Goal: Information Seeking & Learning: Learn about a topic

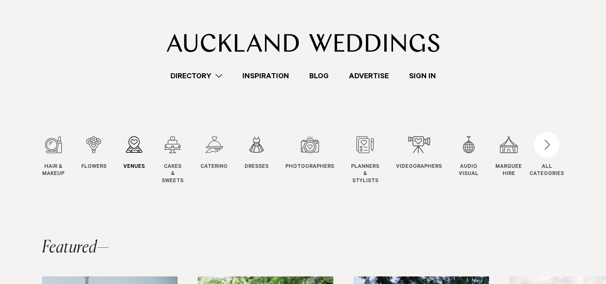
click at [133, 145] on div "3 / 12" at bounding box center [133, 144] width 21 height 17
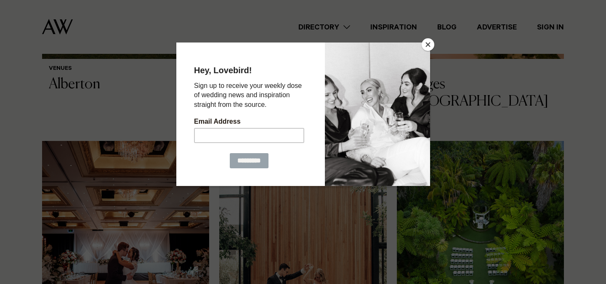
scroll to position [765, 0]
click at [426, 45] on button "Close" at bounding box center [428, 44] width 13 height 13
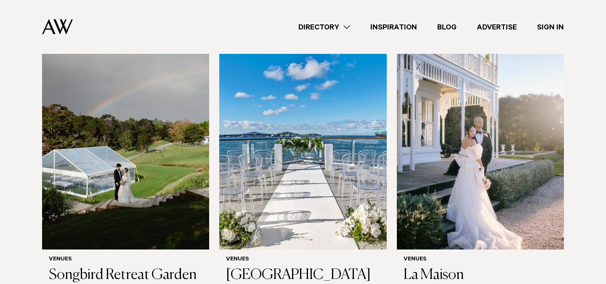
scroll to position [2719, 0]
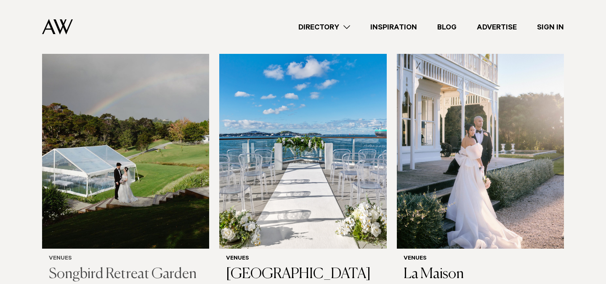
click at [133, 266] on h3 "Songbird Retreat Garden Weddings" at bounding box center [126, 283] width 154 height 34
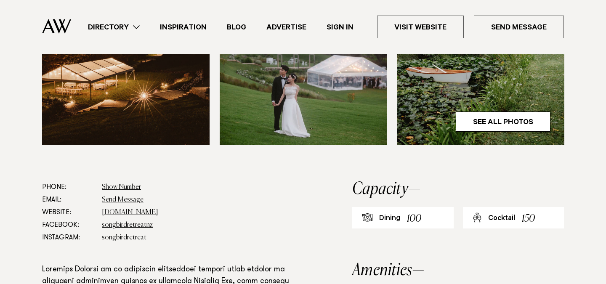
scroll to position [382, 0]
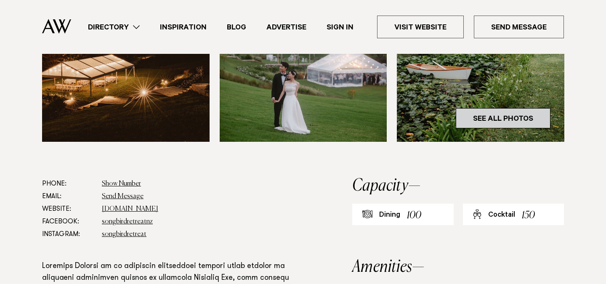
click at [495, 120] on link "See All Photos" at bounding box center [503, 118] width 95 height 20
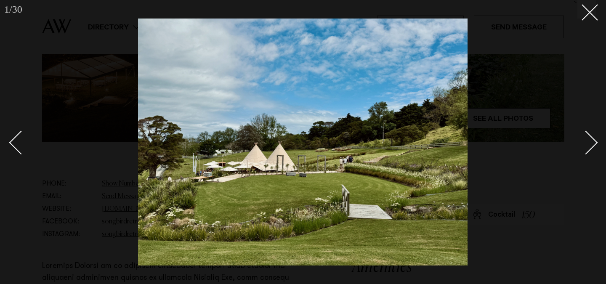
click at [593, 138] on div "Next slide" at bounding box center [586, 142] width 24 height 24
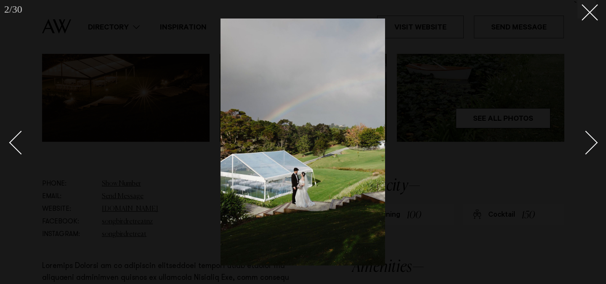
click at [593, 138] on div "Next slide" at bounding box center [586, 142] width 24 height 24
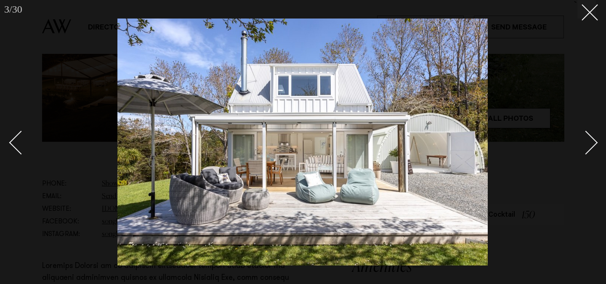
click at [593, 138] on div "Next slide" at bounding box center [586, 142] width 24 height 24
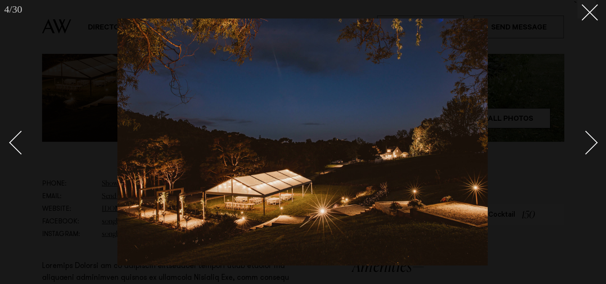
click at [593, 138] on div "Next slide" at bounding box center [586, 142] width 24 height 24
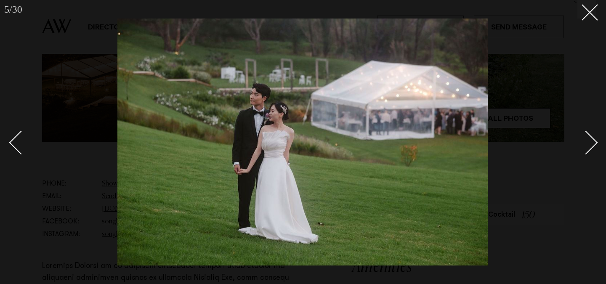
click at [593, 138] on div "Next slide" at bounding box center [586, 142] width 24 height 24
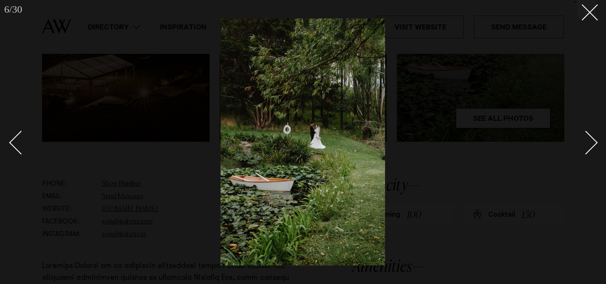
click at [593, 138] on div "Next slide" at bounding box center [586, 142] width 24 height 24
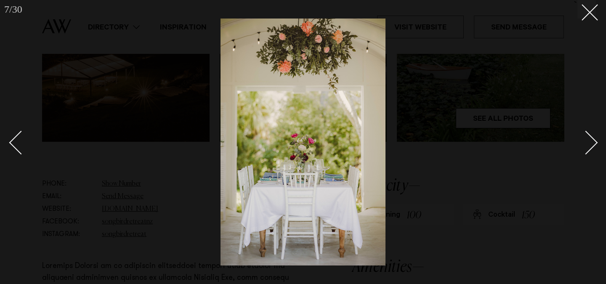
click at [593, 138] on div "Next slide" at bounding box center [586, 142] width 24 height 24
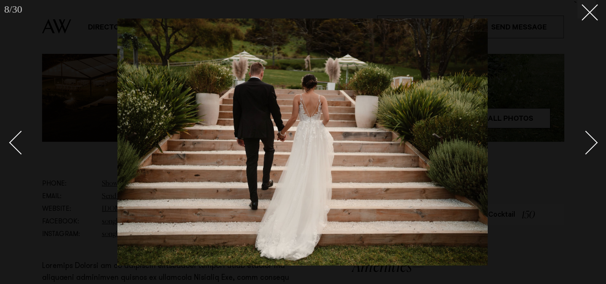
click at [593, 138] on div "Next slide" at bounding box center [586, 142] width 24 height 24
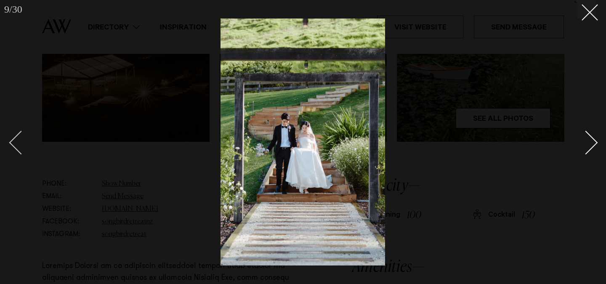
click at [14, 146] on div "Previous slide" at bounding box center [21, 142] width 24 height 24
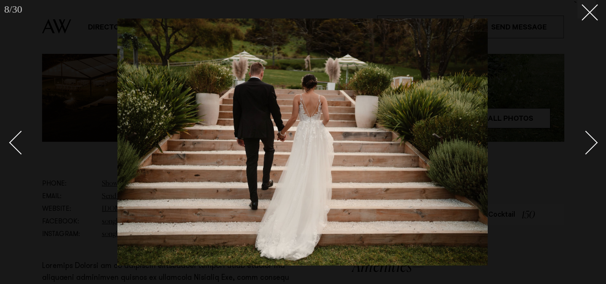
click at [593, 140] on div "Next slide" at bounding box center [586, 142] width 24 height 24
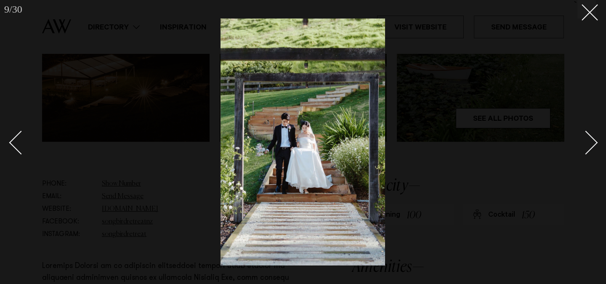
click at [593, 140] on div "Next slide" at bounding box center [586, 142] width 24 height 24
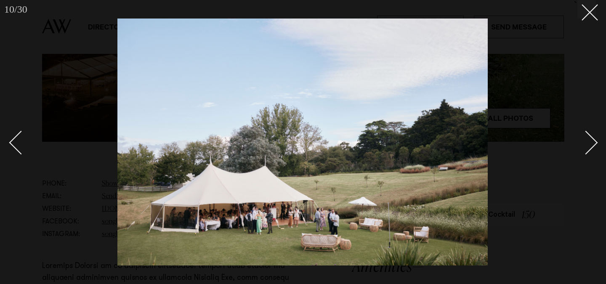
click at [593, 140] on div "Next slide" at bounding box center [586, 142] width 24 height 24
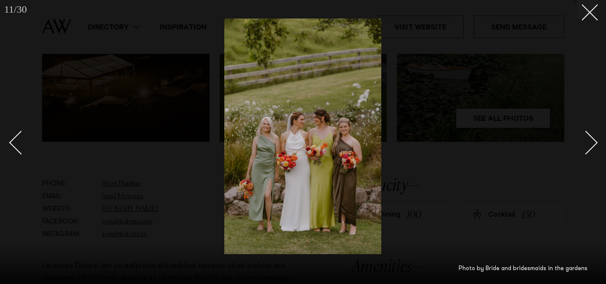
click at [593, 140] on div "Next slide" at bounding box center [586, 142] width 24 height 24
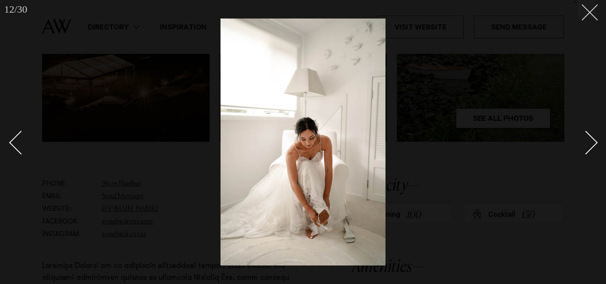
click at [588, 9] on icon at bounding box center [586, 9] width 10 height 10
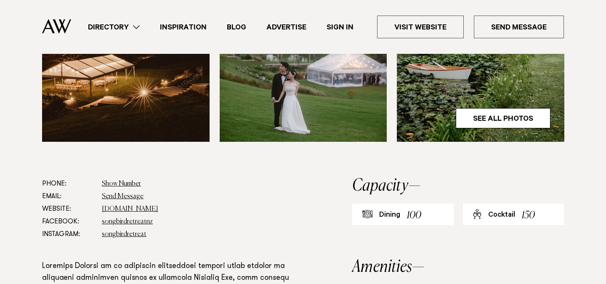
click at [337, 27] on link "Sign In" at bounding box center [339, 26] width 47 height 11
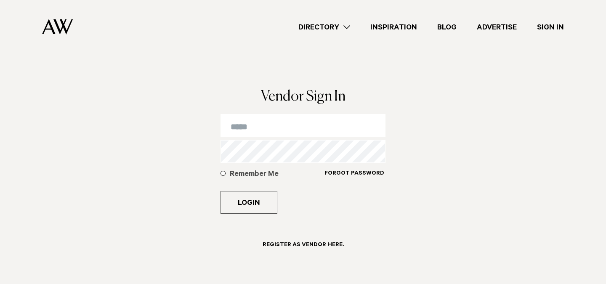
click at [270, 128] on input "email" at bounding box center [302, 125] width 165 height 23
type input "**********"
click at [348, 170] on h6 "Forgot Password" at bounding box center [354, 174] width 60 height 8
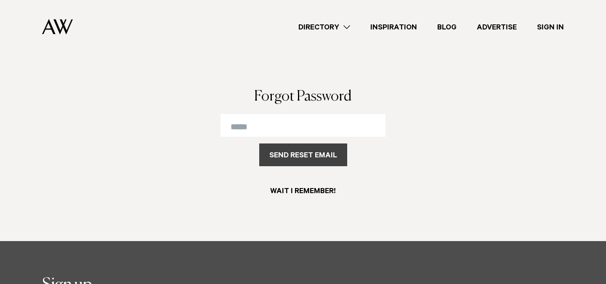
click at [310, 155] on button "Send Reset Email" at bounding box center [303, 154] width 88 height 23
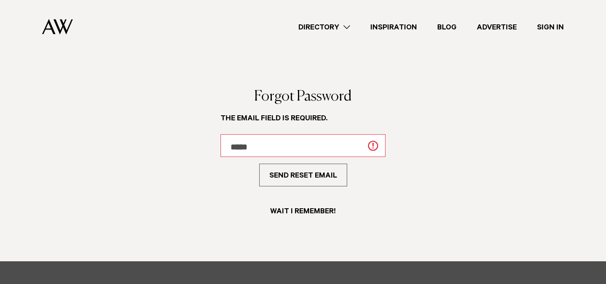
click at [261, 151] on input "email" at bounding box center [302, 145] width 165 height 23
type input "**********"
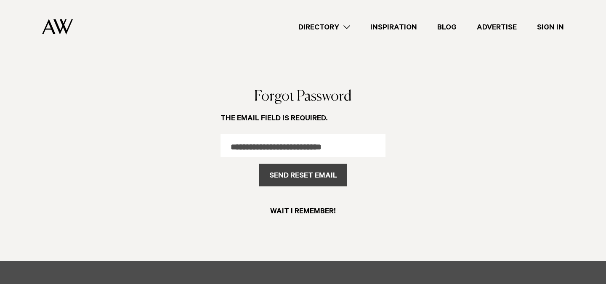
click at [295, 176] on button "Send Reset Email" at bounding box center [303, 175] width 88 height 23
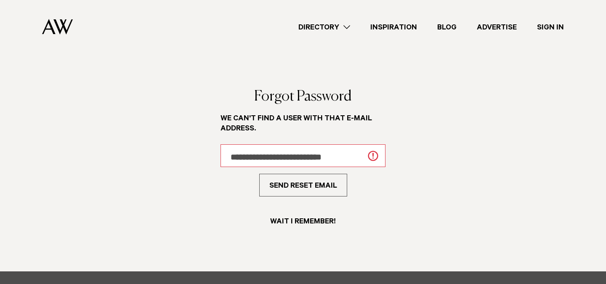
click at [245, 155] on input "**********" at bounding box center [302, 155] width 165 height 23
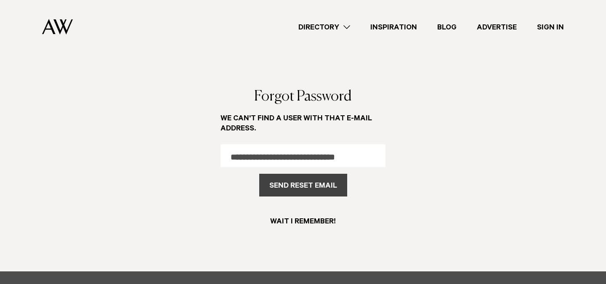
type input "**********"
click at [286, 183] on button "Send Reset Email" at bounding box center [303, 185] width 88 height 23
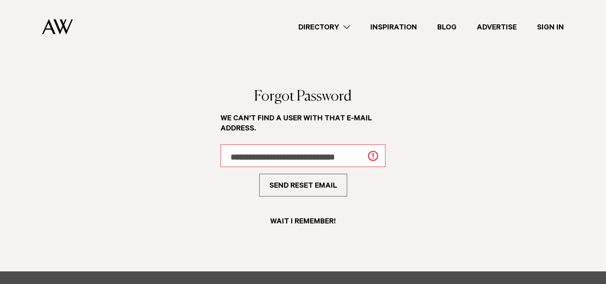
click at [261, 157] on input "**********" at bounding box center [302, 155] width 165 height 23
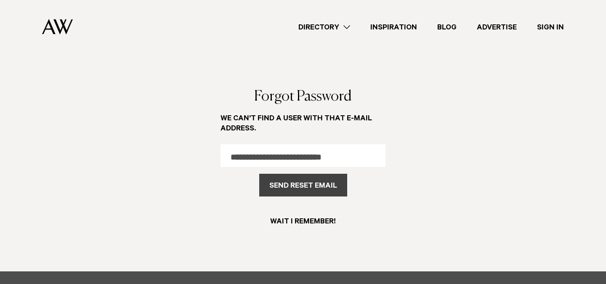
type input "**********"
click at [297, 183] on button "Send Reset Email" at bounding box center [303, 185] width 88 height 23
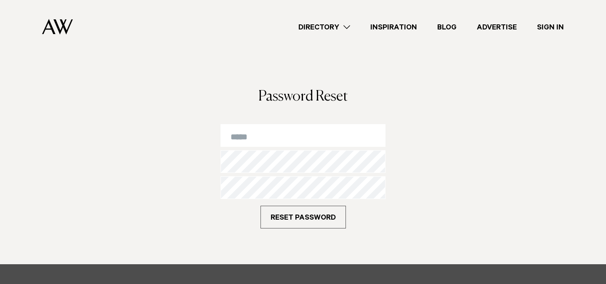
click at [254, 135] on input "email" at bounding box center [302, 135] width 165 height 23
type input "**********"
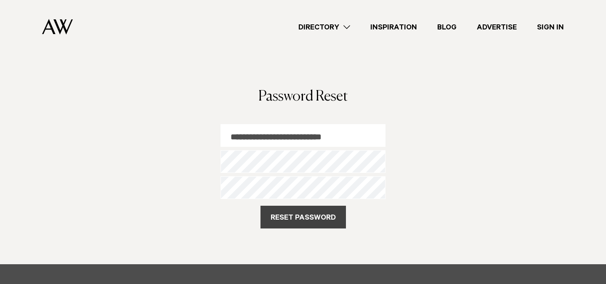
click at [287, 212] on button "Reset Password" at bounding box center [302, 217] width 85 height 23
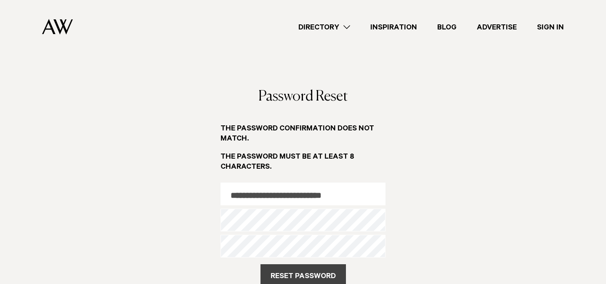
click at [282, 270] on button "Reset Password" at bounding box center [302, 275] width 85 height 23
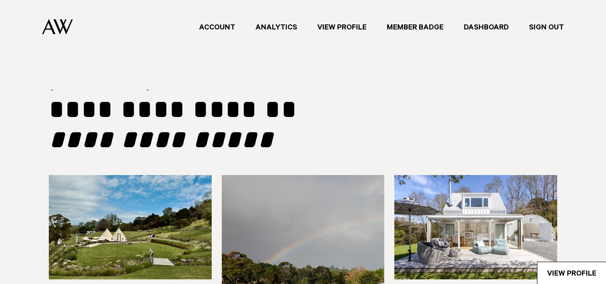
select select "**"
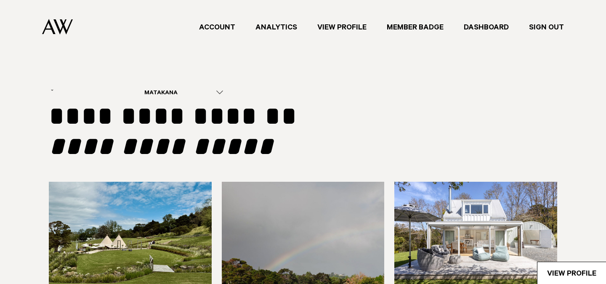
type input "**********"
select select "***"
click at [154, 254] on img at bounding box center [130, 234] width 163 height 104
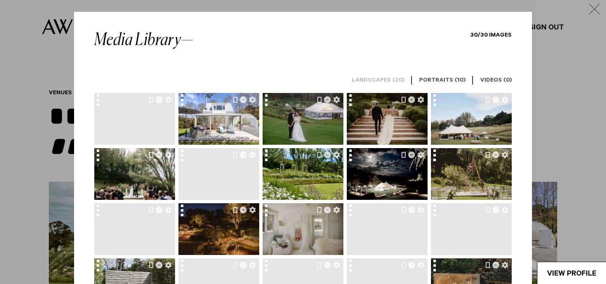
scroll to position [5, 0]
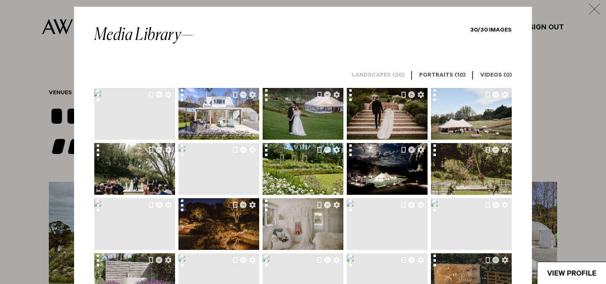
click at [144, 117] on div at bounding box center [134, 114] width 81 height 52
click at [159, 95] on icon "Delete image" at bounding box center [159, 94] width 7 height 7
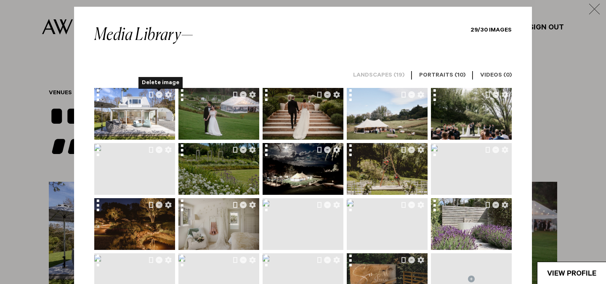
drag, startPoint x: 219, startPoint y: 178, endPoint x: 246, endPoint y: 171, distance: 27.3
click at [246, 171] on img at bounding box center [218, 164] width 81 height 61
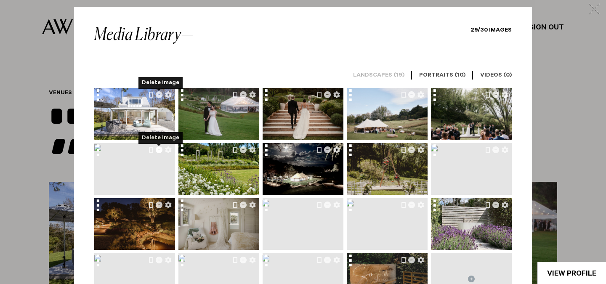
click at [158, 151] on icon "Delete image" at bounding box center [159, 149] width 7 height 7
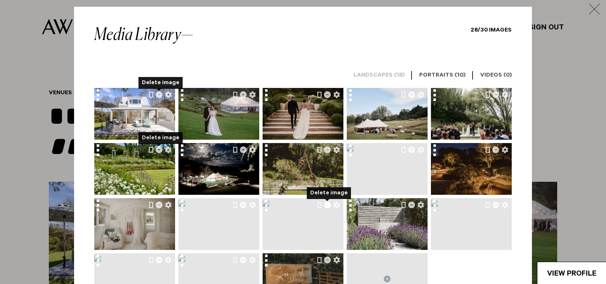
click at [327, 206] on icon "Delete image" at bounding box center [327, 205] width 7 height 7
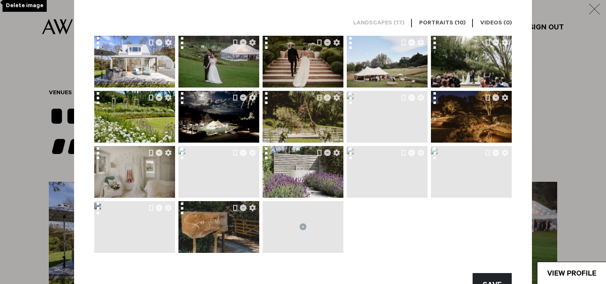
scroll to position [58, 0]
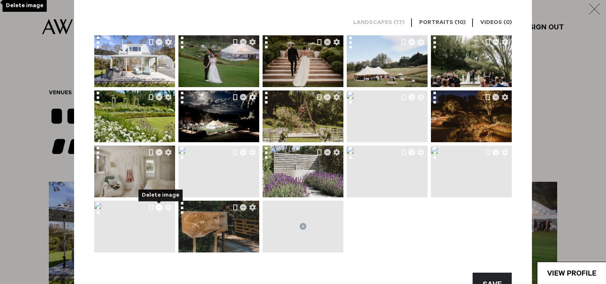
click at [159, 208] on icon "Delete image" at bounding box center [159, 207] width 7 height 7
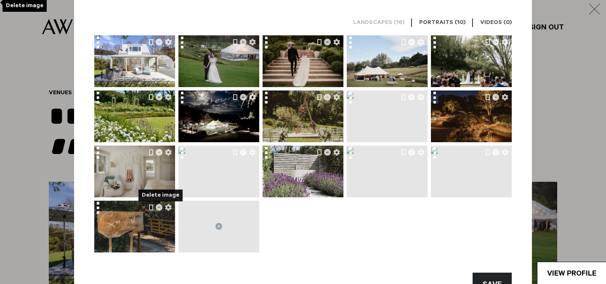
click at [244, 156] on div at bounding box center [244, 152] width 29 height 13
click at [242, 150] on icon "Delete image" at bounding box center [243, 152] width 7 height 7
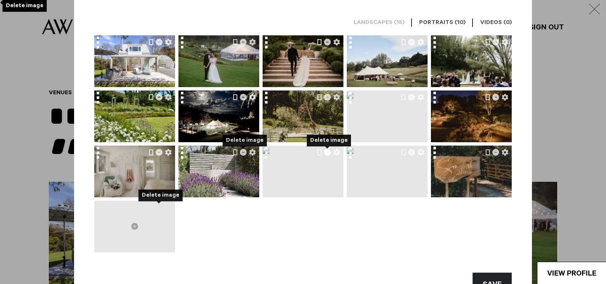
click at [327, 152] on icon "Delete image" at bounding box center [327, 152] width 7 height 7
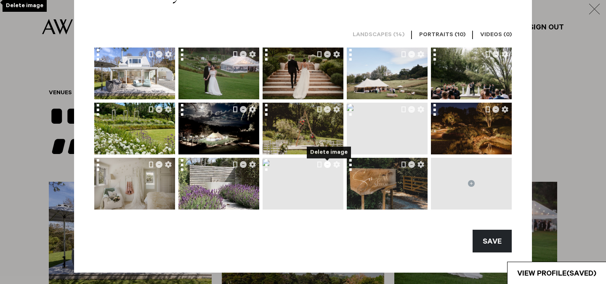
click at [327, 163] on icon "Delete image" at bounding box center [327, 164] width 7 height 7
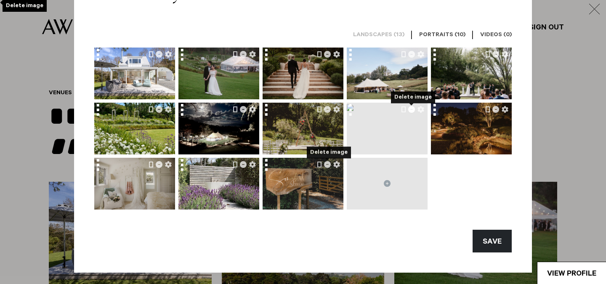
click at [410, 109] on icon "Delete image" at bounding box center [411, 109] width 7 height 7
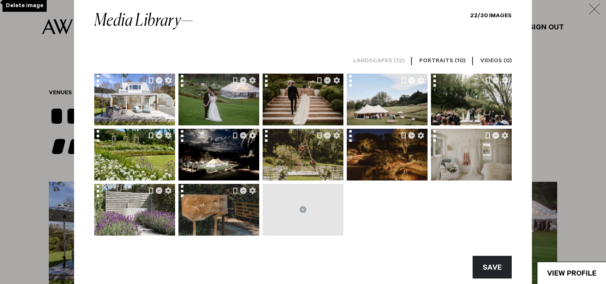
scroll to position [20, 0]
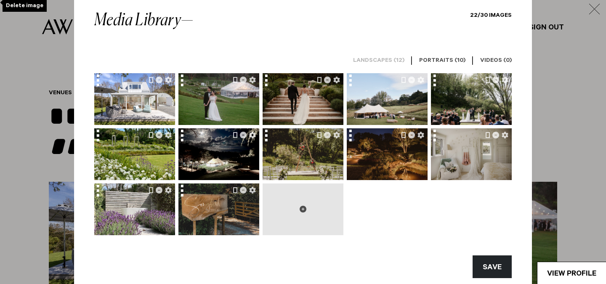
click at [306, 206] on button at bounding box center [303, 209] width 81 height 52
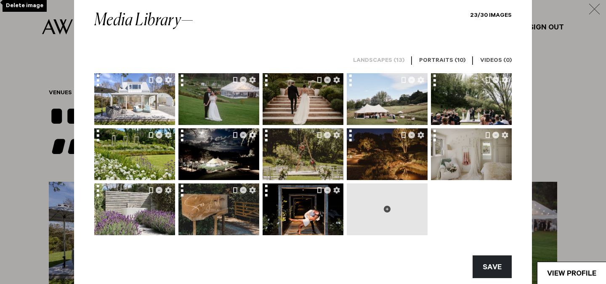
click at [388, 208] on icon at bounding box center [387, 209] width 7 height 7
click at [387, 209] on icon at bounding box center [387, 209] width 7 height 7
click at [388, 209] on icon at bounding box center [387, 209] width 7 height 7
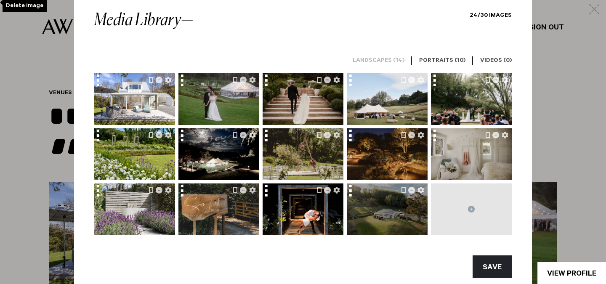
drag, startPoint x: 390, startPoint y: 215, endPoint x: 385, endPoint y: 201, distance: 15.5
click at [385, 201] on img at bounding box center [387, 208] width 81 height 54
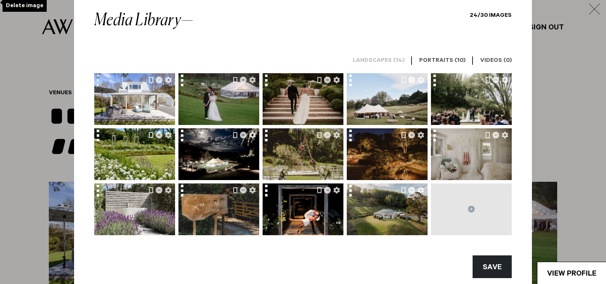
click at [98, 84] on div at bounding box center [100, 82] width 12 height 18
click at [101, 82] on div at bounding box center [100, 82] width 12 height 18
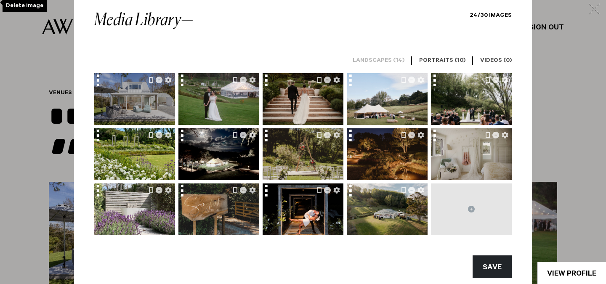
click at [108, 87] on img at bounding box center [134, 99] width 81 height 54
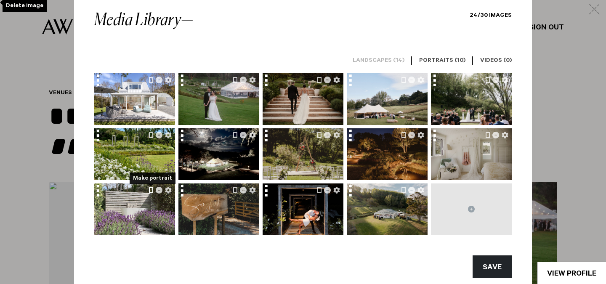
click at [151, 191] on button "Make portrait" at bounding box center [151, 190] width 4 height 7
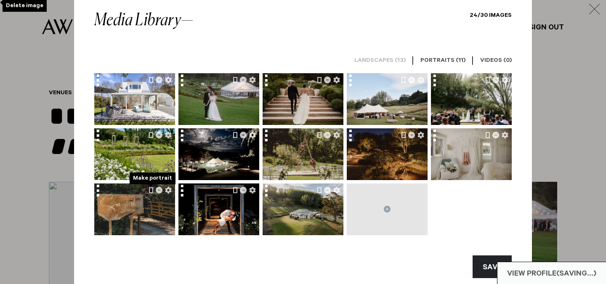
click at [151, 191] on button "Make portrait" at bounding box center [151, 190] width 4 height 7
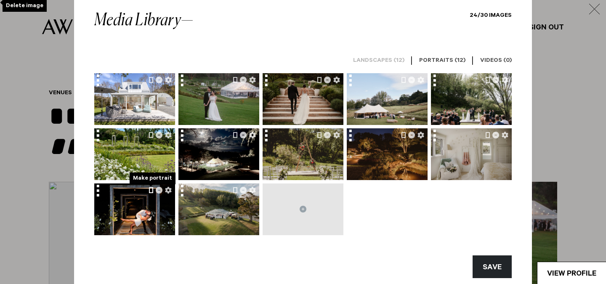
click at [151, 189] on button "button" at bounding box center [151, 190] width 4 height 7
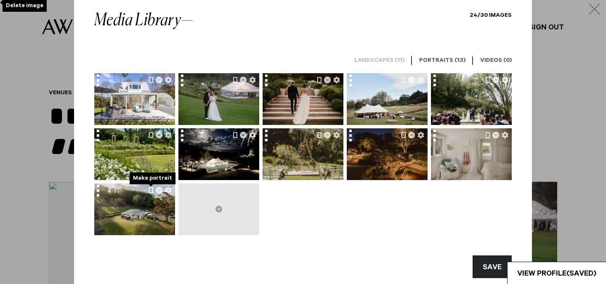
click at [151, 189] on button "button" at bounding box center [151, 190] width 4 height 7
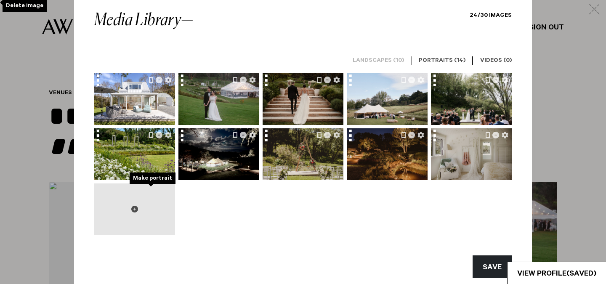
click at [135, 209] on icon at bounding box center [134, 209] width 7 height 7
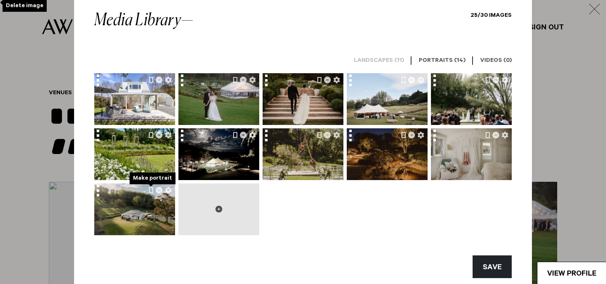
click at [219, 208] on icon at bounding box center [218, 209] width 7 height 7
type input "**********"
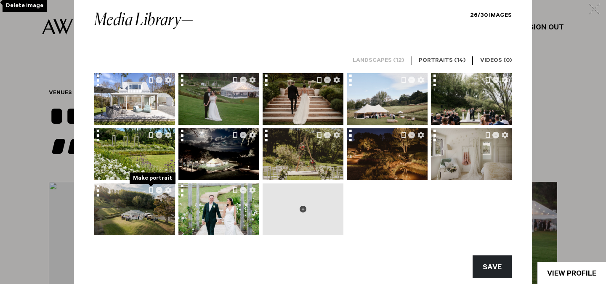
click at [234, 192] on button "button" at bounding box center [235, 190] width 4 height 7
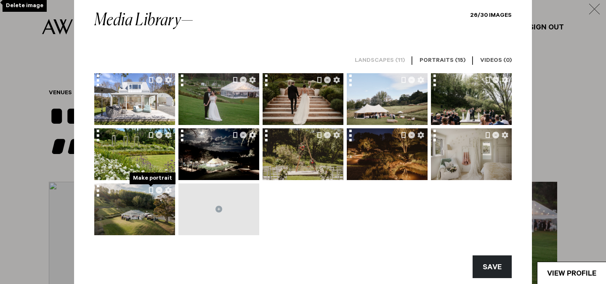
drag, startPoint x: 520, startPoint y: 32, endPoint x: 325, endPoint y: 60, distance: 196.8
click at [324, 59] on div "Media Library 26/30 Images Landscapes (11) | Portraits (15) | Videos (0) SAVE" at bounding box center [303, 145] width 458 height 306
click at [492, 269] on button "SAVE" at bounding box center [491, 266] width 39 height 23
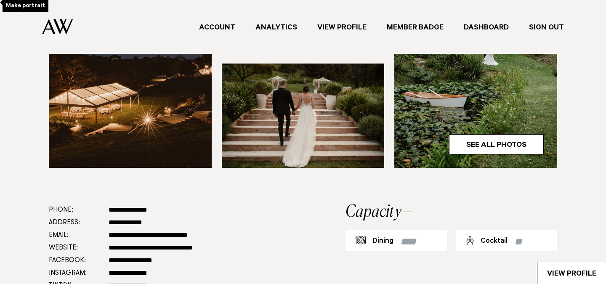
scroll to position [345, 0]
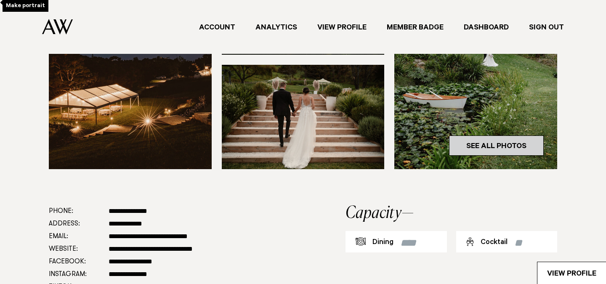
click at [467, 146] on link "See All Photos" at bounding box center [496, 145] width 95 height 20
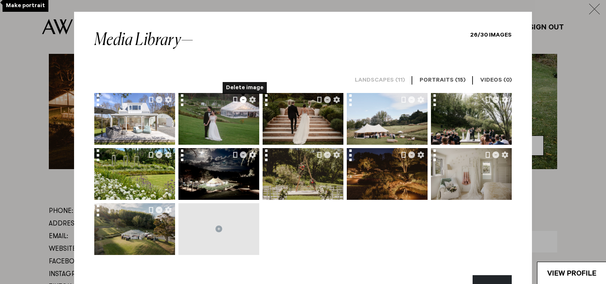
click at [244, 99] on icon "Delete image" at bounding box center [243, 99] width 7 height 7
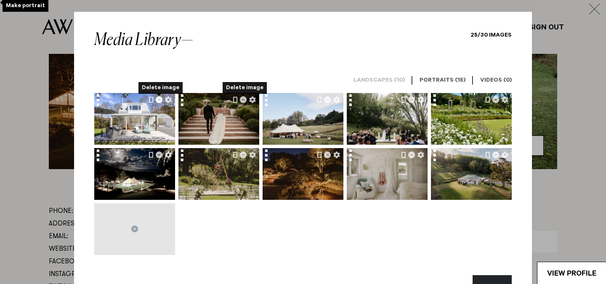
click at [159, 101] on icon "Delete image" at bounding box center [159, 99] width 7 height 7
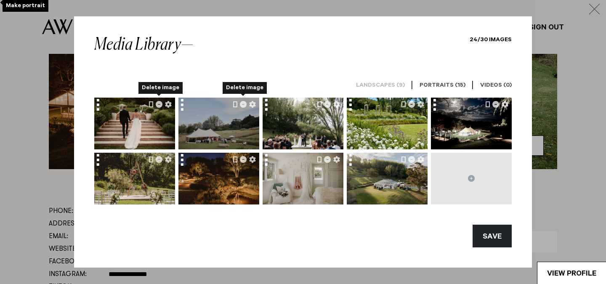
drag, startPoint x: 292, startPoint y: 123, endPoint x: 226, endPoint y: 132, distance: 66.2
click at [226, 131] on div at bounding box center [302, 151] width 417 height 107
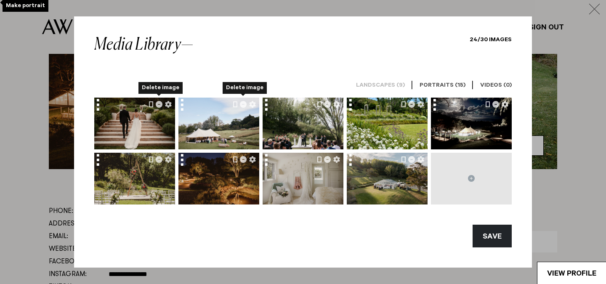
click at [337, 109] on div at bounding box center [328, 104] width 29 height 13
click at [337, 104] on icon "Open image properties" at bounding box center [336, 104] width 7 height 7
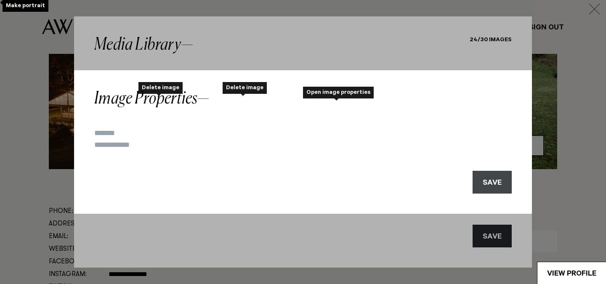
click at [486, 183] on button "SAVE" at bounding box center [491, 182] width 39 height 23
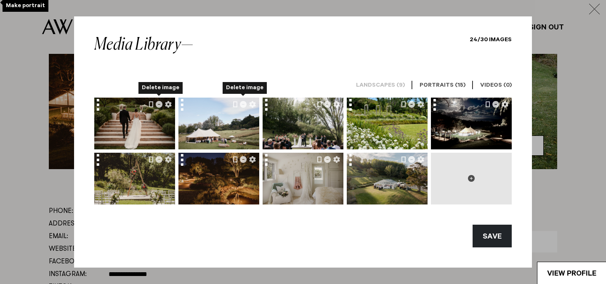
click at [472, 178] on icon at bounding box center [471, 178] width 7 height 7
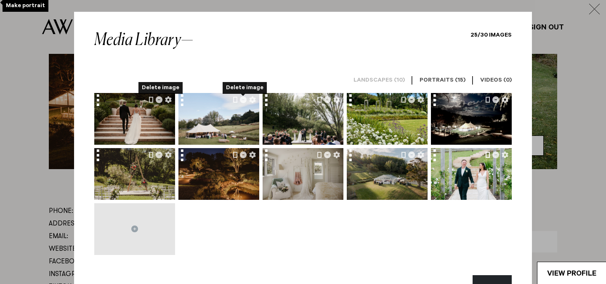
click at [487, 156] on button "button" at bounding box center [488, 154] width 4 height 7
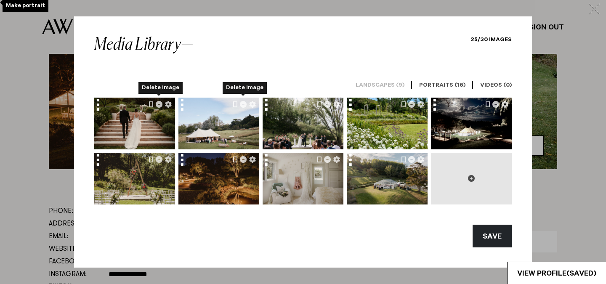
click at [472, 179] on icon at bounding box center [471, 178] width 7 height 7
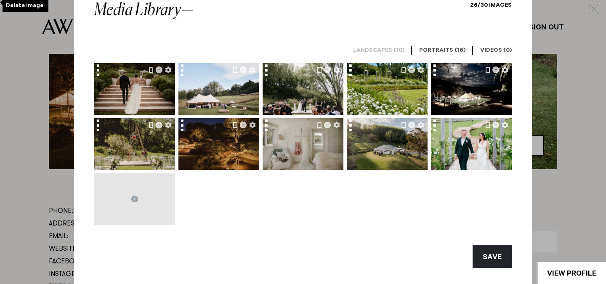
scroll to position [38, 0]
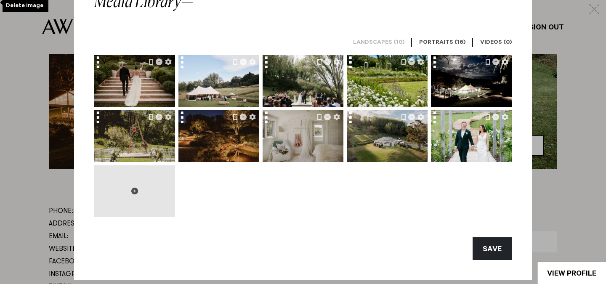
click at [136, 191] on icon at bounding box center [134, 191] width 7 height 7
type input "**********"
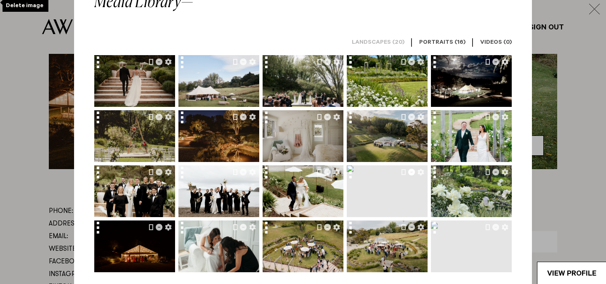
click at [412, 171] on icon "button" at bounding box center [411, 172] width 7 height 7
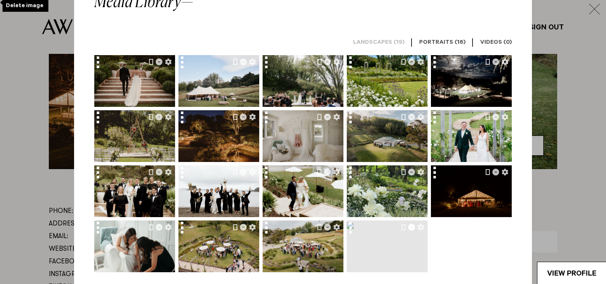
click at [412, 227] on icon "button" at bounding box center [411, 227] width 7 height 7
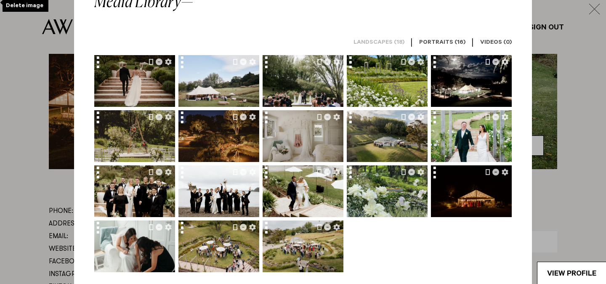
click at [492, 43] on h6 "Videos (0)" at bounding box center [496, 43] width 32 height 8
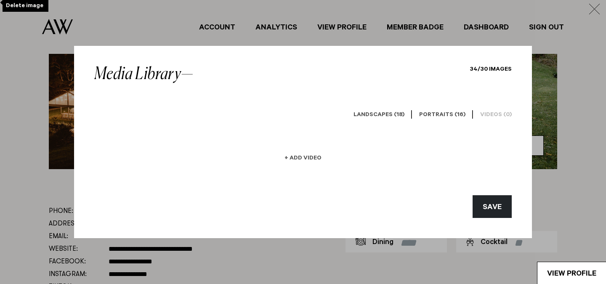
click at [295, 156] on h6 "+ Add Video" at bounding box center [302, 159] width 37 height 8
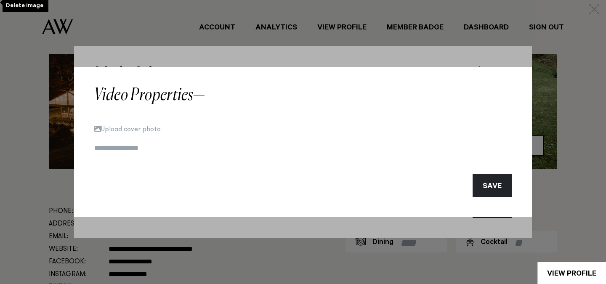
click at [144, 147] on input at bounding box center [302, 149] width 417 height 12
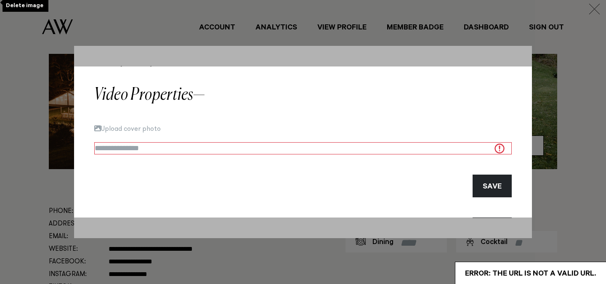
click at [141, 150] on input at bounding box center [302, 148] width 417 height 13
paste input "**********"
type input "**********"
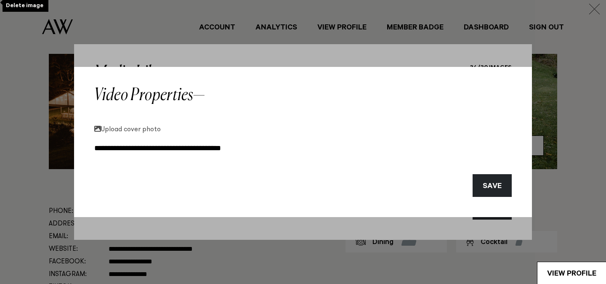
click at [135, 132] on button "Upload cover photo" at bounding box center [127, 128] width 66 height 7
type input "**********"
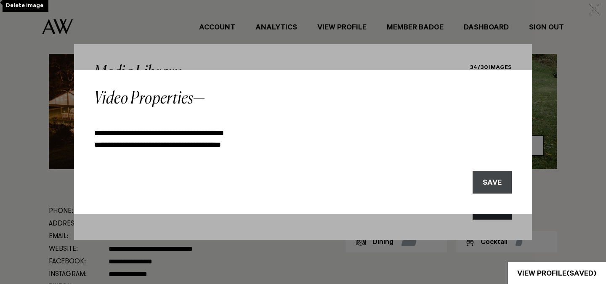
click at [497, 180] on button "SAVE" at bounding box center [491, 182] width 39 height 23
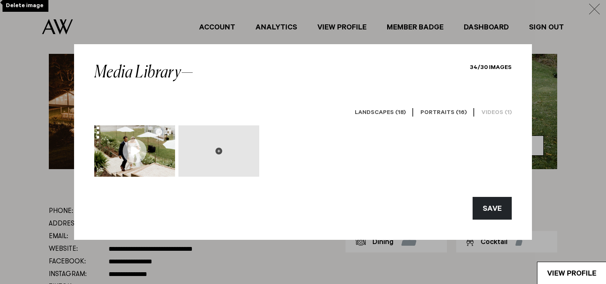
click at [217, 151] on icon at bounding box center [218, 151] width 7 height 7
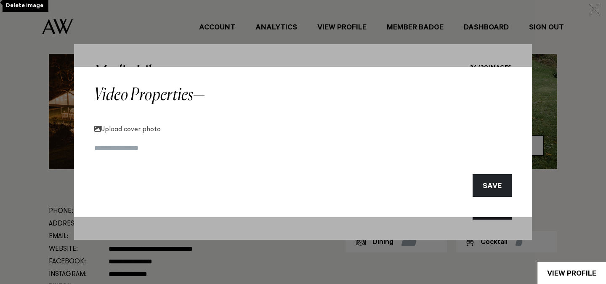
click at [145, 127] on button "Upload cover photo" at bounding box center [127, 128] width 66 height 7
type input "**********"
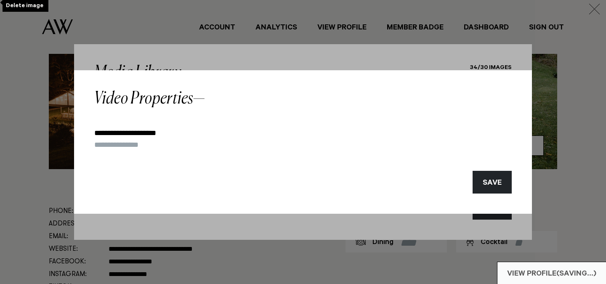
click at [134, 146] on input at bounding box center [302, 145] width 417 height 12
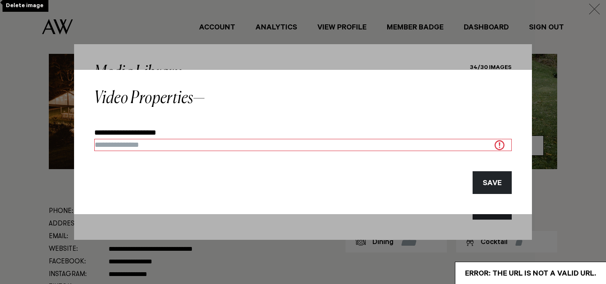
paste input "**********"
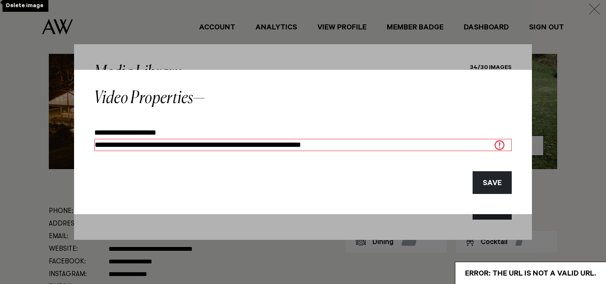
type input "**********"
click at [502, 185] on button "SAVE" at bounding box center [491, 182] width 39 height 23
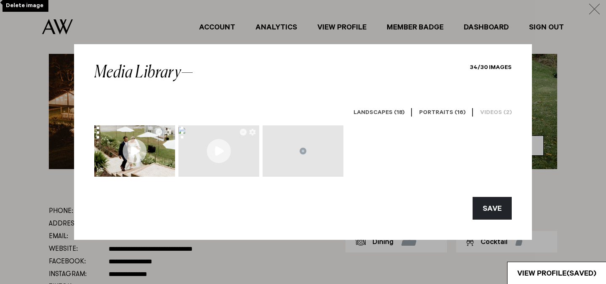
click at [268, 99] on div "Media Library 34/30 Images" at bounding box center [302, 82] width 417 height 37
click at [137, 154] on div at bounding box center [134, 151] width 81 height 52
click at [492, 204] on button "SAVE" at bounding box center [491, 208] width 39 height 23
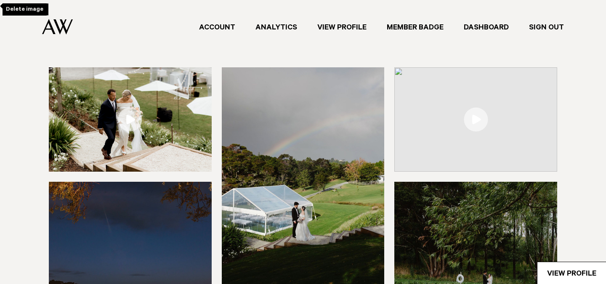
scroll to position [121, 0]
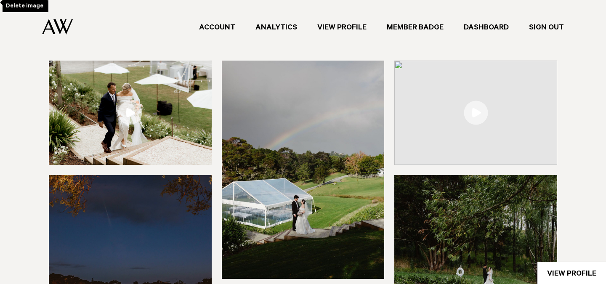
click at [475, 110] on link at bounding box center [475, 113] width 163 height 104
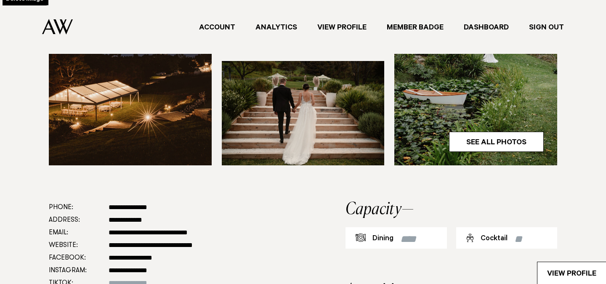
scroll to position [342, 0]
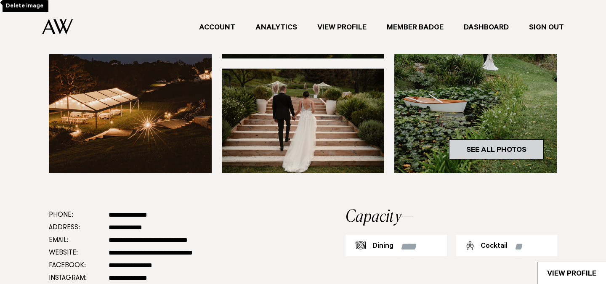
click at [499, 149] on link "See All Photos" at bounding box center [496, 149] width 95 height 20
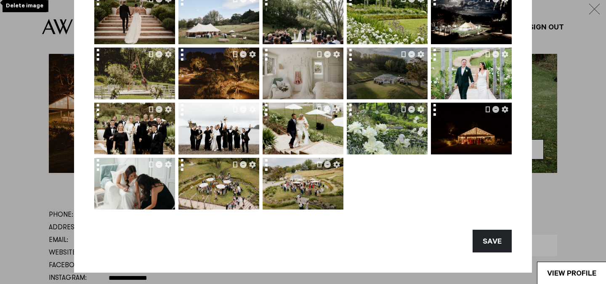
scroll to position [342, 0]
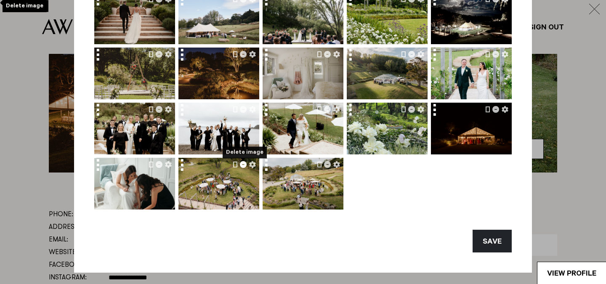
click at [243, 164] on icon "Delete image" at bounding box center [243, 164] width 7 height 7
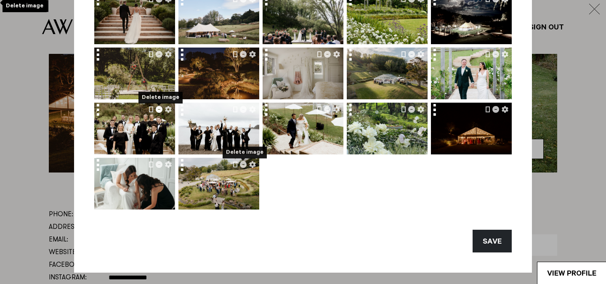
click at [159, 107] on icon "Delete image" at bounding box center [159, 109] width 7 height 7
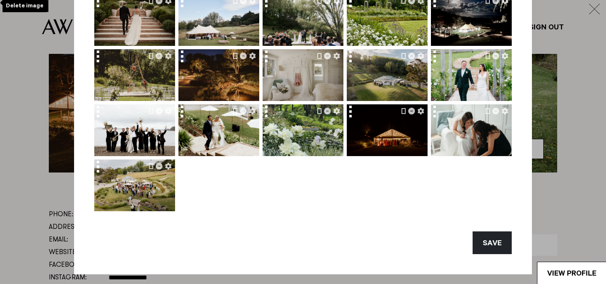
scroll to position [101, 0]
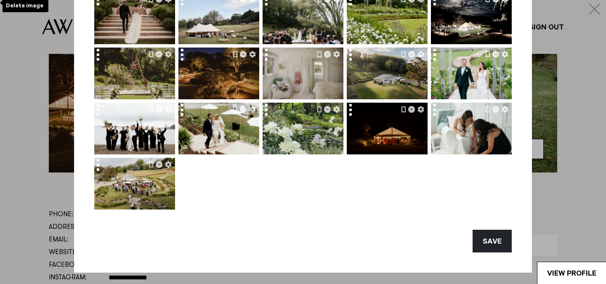
click at [251, 186] on div at bounding box center [302, 100] width 417 height 217
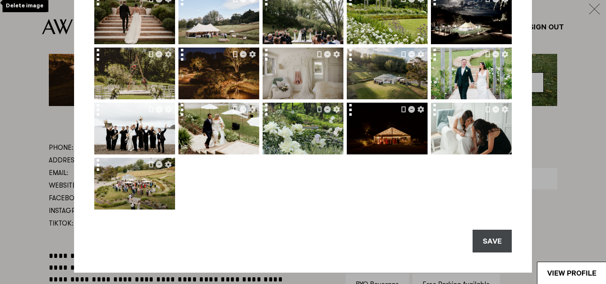
click at [496, 238] on button "SAVE" at bounding box center [491, 241] width 39 height 23
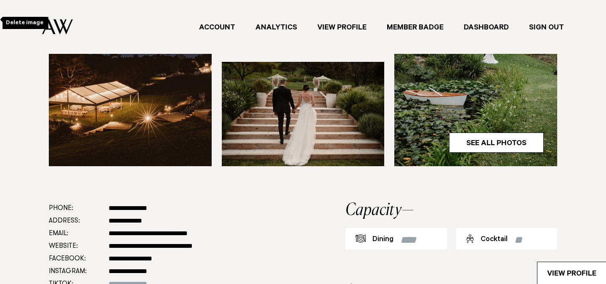
scroll to position [314, 0]
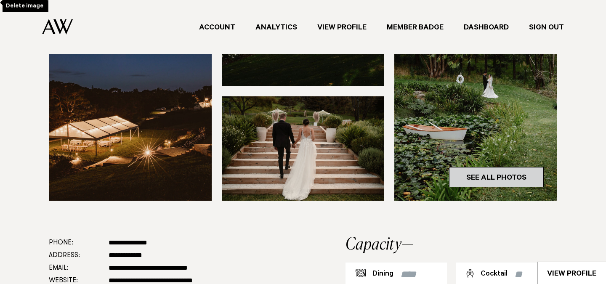
click at [477, 175] on link "See All Photos" at bounding box center [496, 177] width 95 height 20
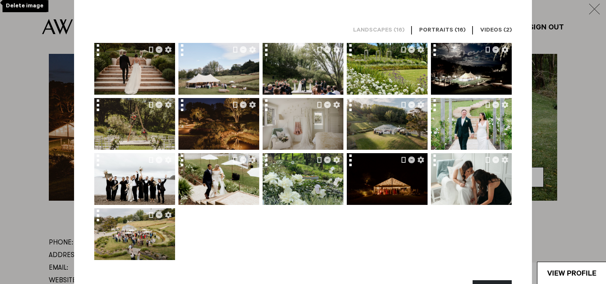
scroll to position [51, 0]
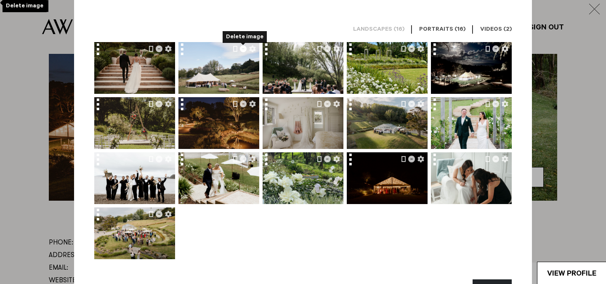
click at [242, 50] on icon "Delete image" at bounding box center [243, 48] width 7 height 7
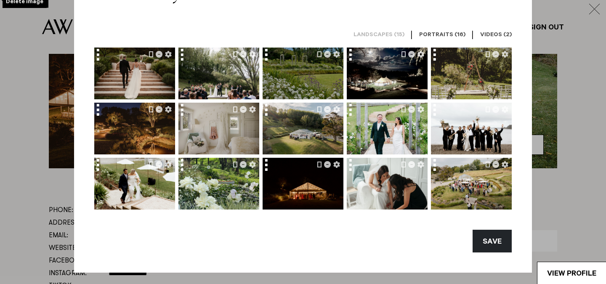
scroll to position [349, 0]
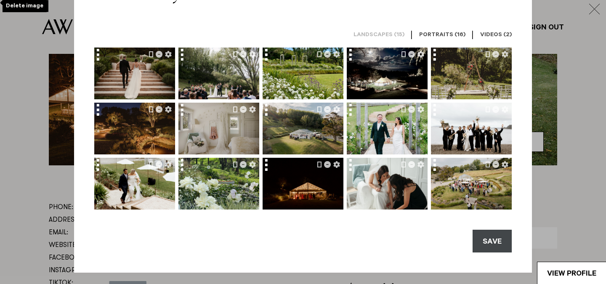
click at [496, 233] on button "SAVE" at bounding box center [491, 241] width 39 height 23
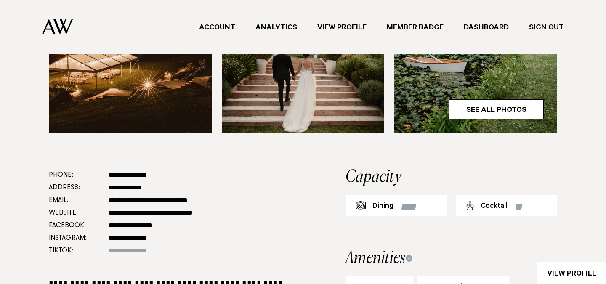
scroll to position [417, 0]
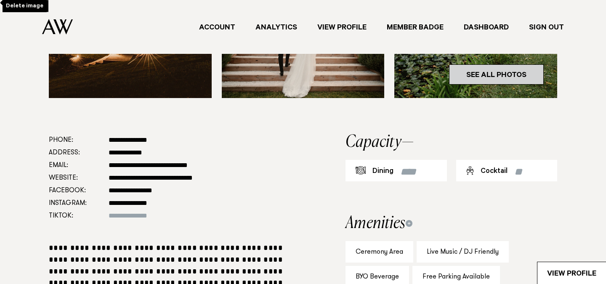
click at [476, 74] on link "See All Photos" at bounding box center [496, 74] width 95 height 20
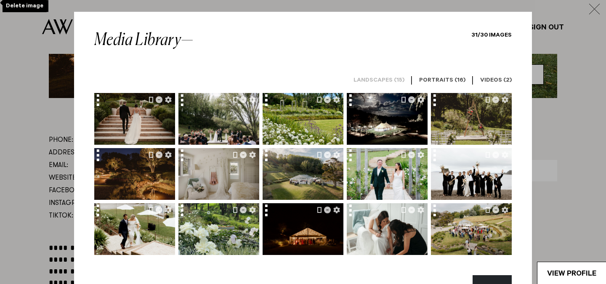
click at [493, 83] on h6 "Videos (2)" at bounding box center [496, 81] width 32 height 8
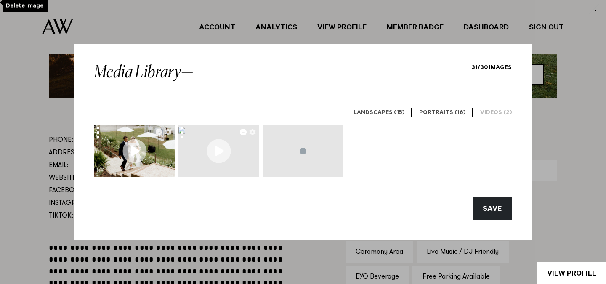
click at [244, 132] on icon "button" at bounding box center [243, 132] width 7 height 7
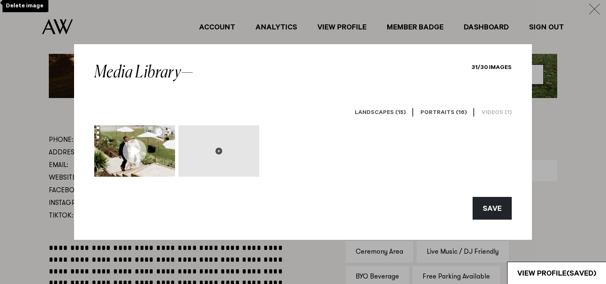
click at [217, 153] on icon at bounding box center [218, 151] width 7 height 7
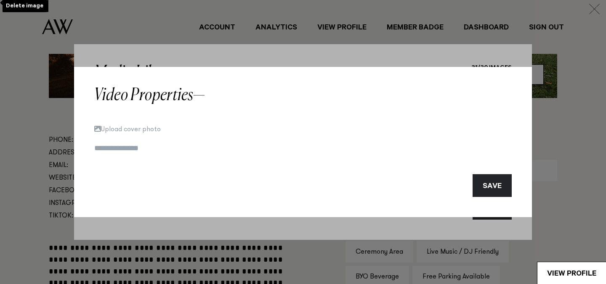
click at [165, 128] on div "Upload cover photo" at bounding box center [302, 130] width 417 height 12
click at [145, 128] on button "Upload cover photo" at bounding box center [127, 128] width 66 height 7
type input "**********"
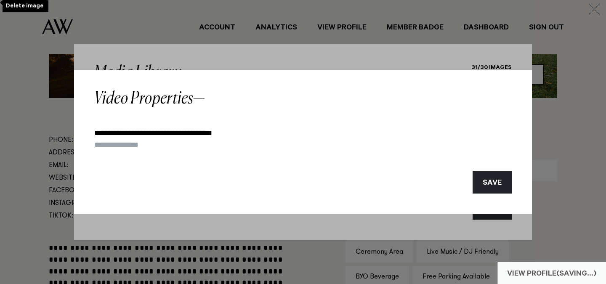
click at [143, 146] on input at bounding box center [302, 145] width 417 height 12
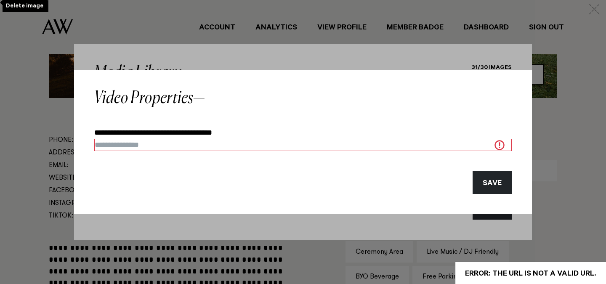
paste input "**********"
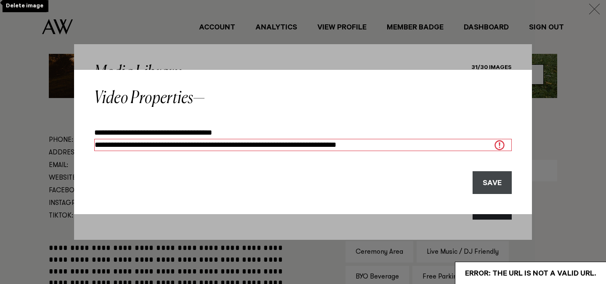
type input "**********"
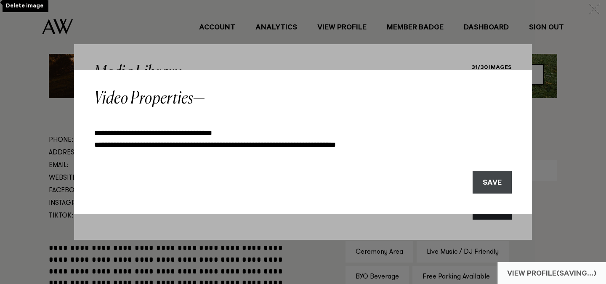
click at [489, 183] on button "SAVE" at bounding box center [491, 182] width 39 height 23
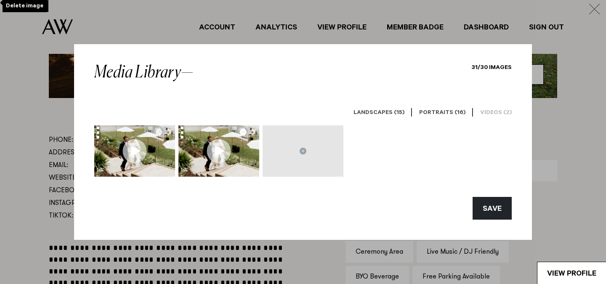
click at [241, 132] on icon "button" at bounding box center [243, 132] width 7 height 7
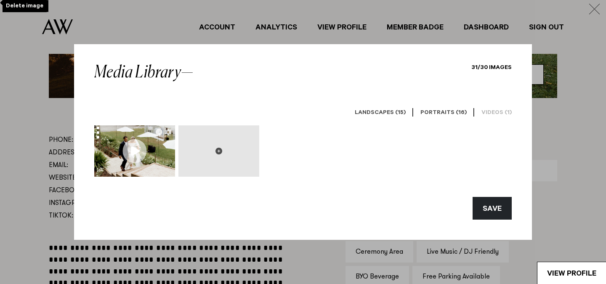
click at [218, 151] on icon at bounding box center [218, 151] width 7 height 7
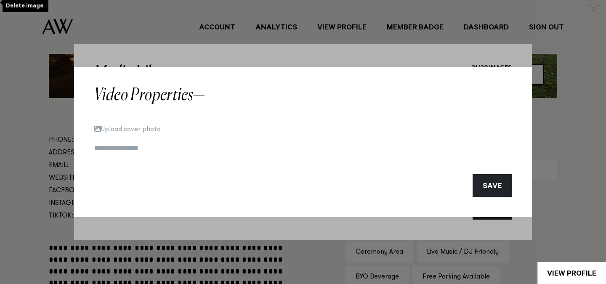
click at [148, 125] on div "Upload cover photo" at bounding box center [302, 130] width 417 height 12
click at [148, 130] on button "Upload cover photo" at bounding box center [127, 128] width 66 height 7
type input "**********"
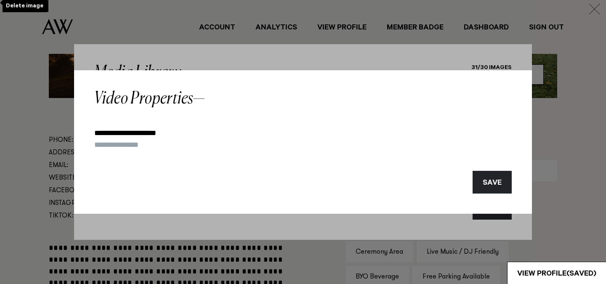
click at [135, 146] on input at bounding box center [302, 145] width 417 height 12
paste input "**********"
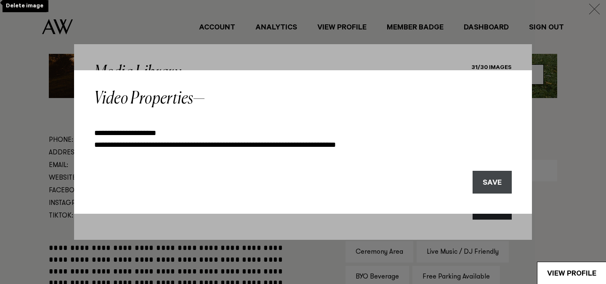
type input "**********"
click at [490, 179] on button "SAVE" at bounding box center [491, 182] width 39 height 23
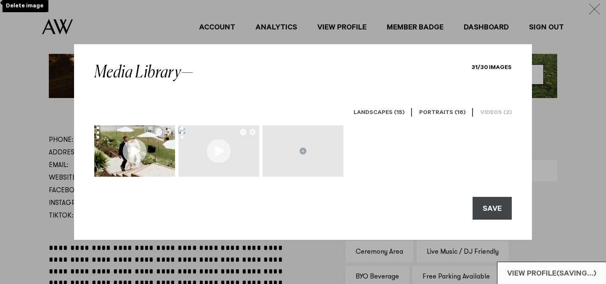
click at [486, 206] on button "SAVE" at bounding box center [491, 208] width 39 height 23
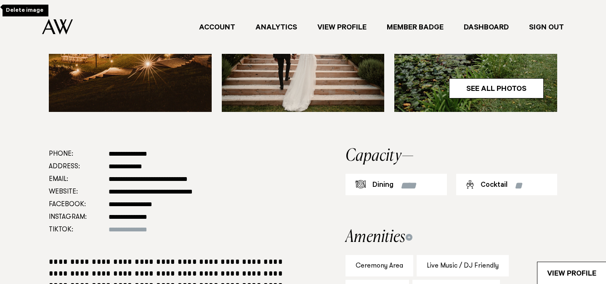
scroll to position [407, 0]
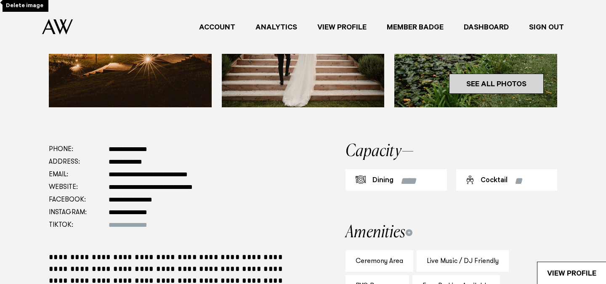
click at [494, 85] on link "See All Photos" at bounding box center [496, 84] width 95 height 20
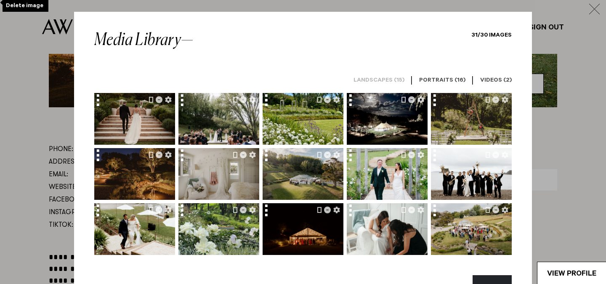
scroll to position [14, 0]
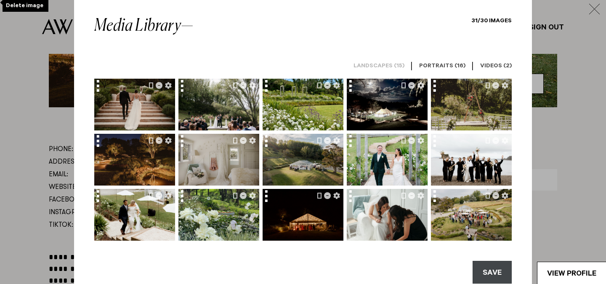
click at [496, 268] on button "SAVE" at bounding box center [491, 272] width 39 height 23
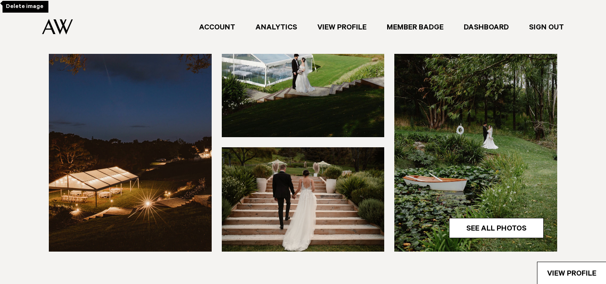
scroll to position [263, 0]
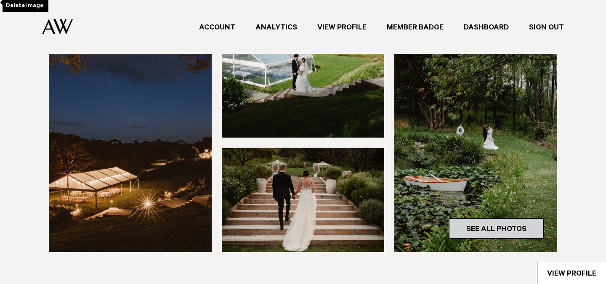
click at [499, 226] on link "See All Photos" at bounding box center [496, 228] width 95 height 20
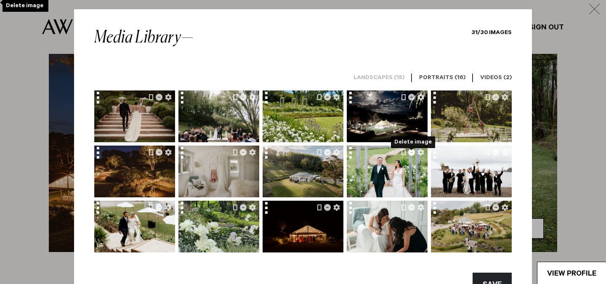
scroll to position [0, 0]
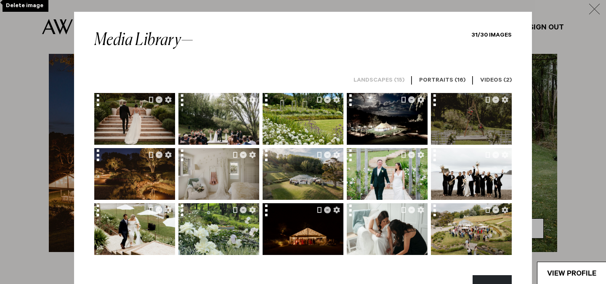
click at [486, 133] on img at bounding box center [471, 119] width 81 height 54
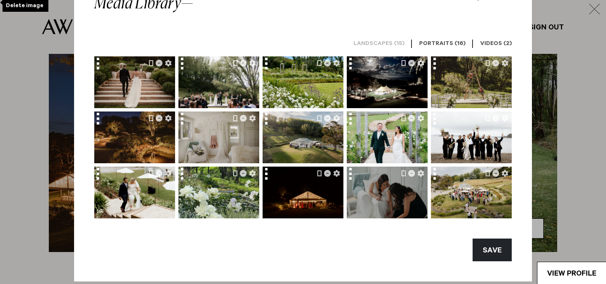
scroll to position [34, 0]
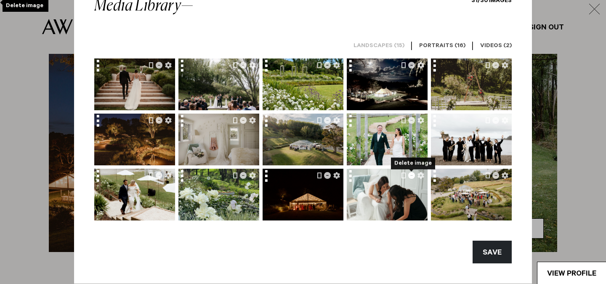
click at [412, 175] on icon "Delete image" at bounding box center [411, 175] width 7 height 7
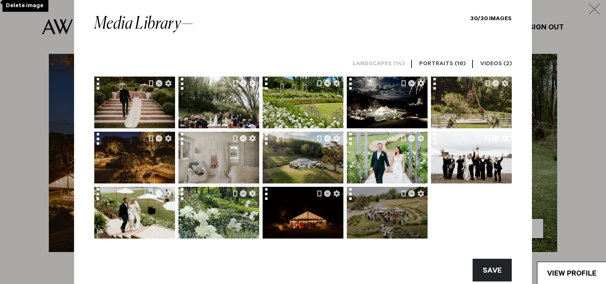
scroll to position [16, 0]
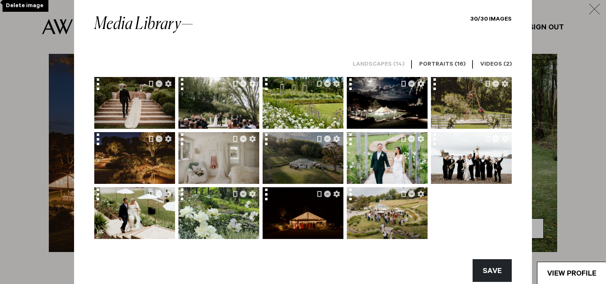
click at [295, 154] on img at bounding box center [303, 158] width 81 height 54
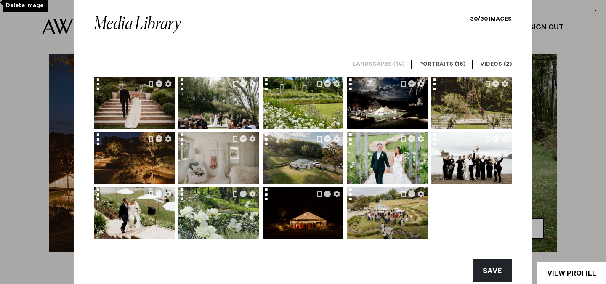
click at [492, 270] on button "SAVE" at bounding box center [491, 270] width 39 height 23
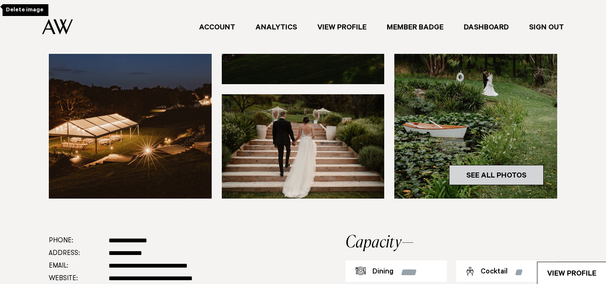
scroll to position [322, 0]
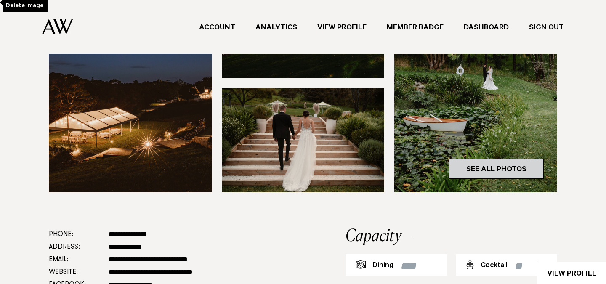
click at [492, 166] on link "See All Photos" at bounding box center [496, 169] width 95 height 20
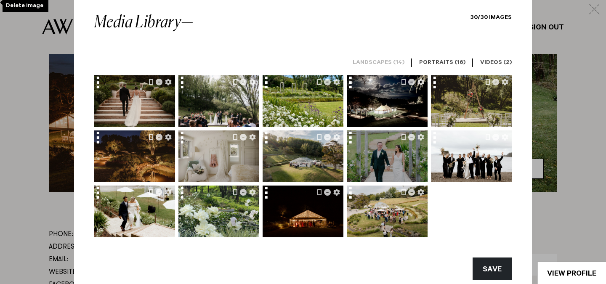
scroll to position [18, 0]
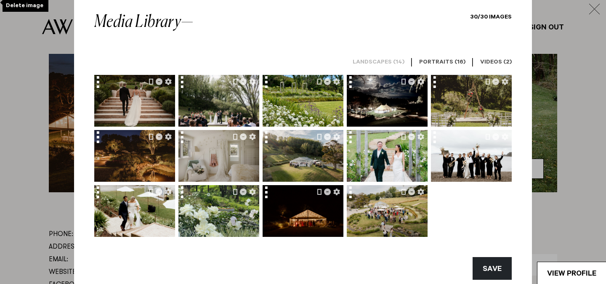
click at [489, 64] on h6 "Videos (2)" at bounding box center [496, 63] width 32 height 8
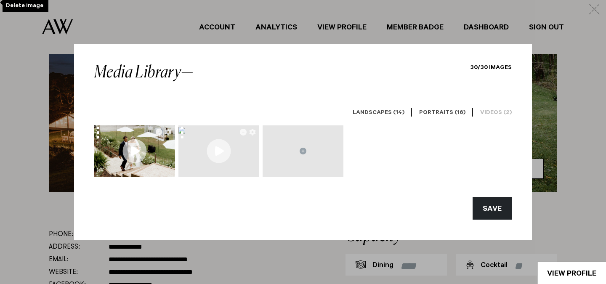
click at [219, 151] on div at bounding box center [218, 151] width 81 height 52
click at [481, 211] on button "SAVE" at bounding box center [491, 208] width 39 height 23
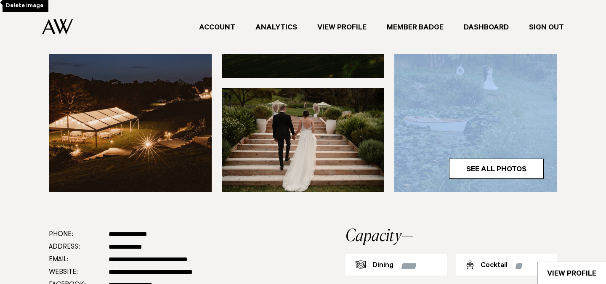
click at [481, 211] on section "See All Photos 1/32" at bounding box center [303, 43] width 592 height 369
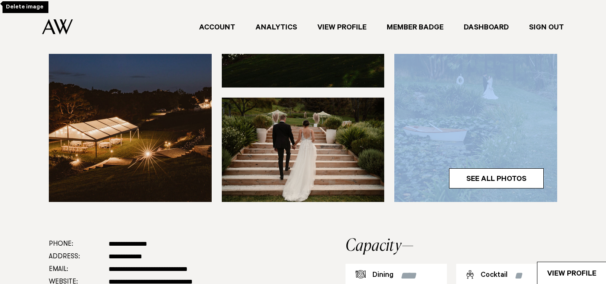
scroll to position [313, 0]
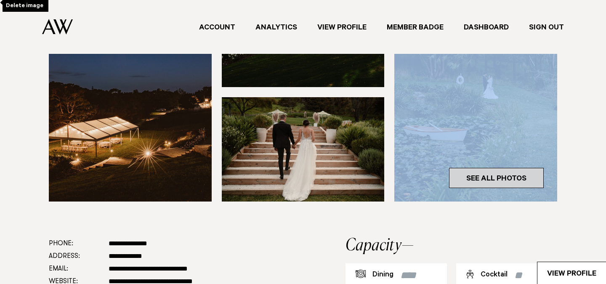
click at [507, 175] on link "See All Photos" at bounding box center [496, 178] width 95 height 20
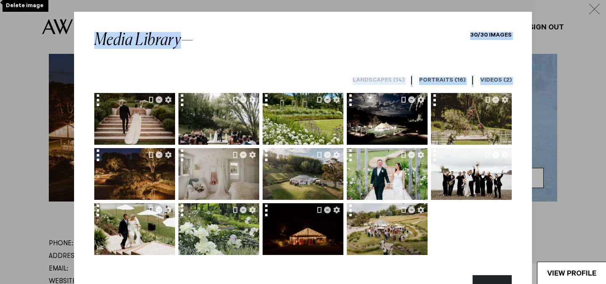
scroll to position [315, 0]
click at [499, 81] on h6 "Videos (2)" at bounding box center [496, 81] width 32 height 8
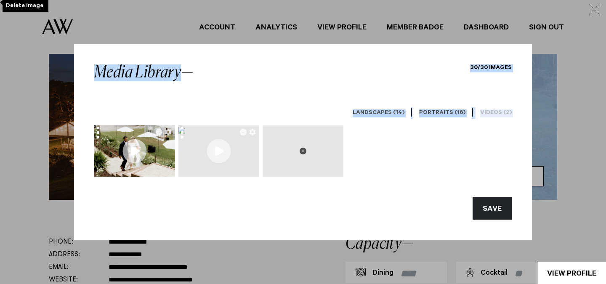
click at [304, 152] on icon at bounding box center [303, 151] width 7 height 7
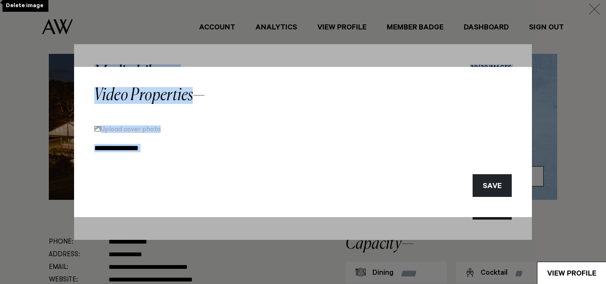
click at [145, 147] on input at bounding box center [302, 149] width 417 height 12
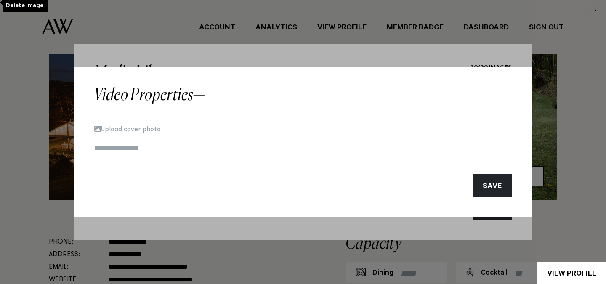
click at [122, 179] on div "SAVE" at bounding box center [303, 180] width 431 height 33
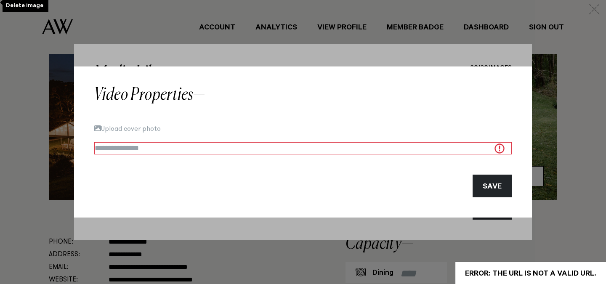
click at [129, 151] on input at bounding box center [302, 148] width 417 height 13
click at [150, 128] on button "Upload cover photo" at bounding box center [127, 128] width 66 height 7
click at [119, 141] on div "Upload cover photo" at bounding box center [303, 139] width 431 height 31
click at [117, 146] on input at bounding box center [302, 148] width 417 height 13
paste input "**********"
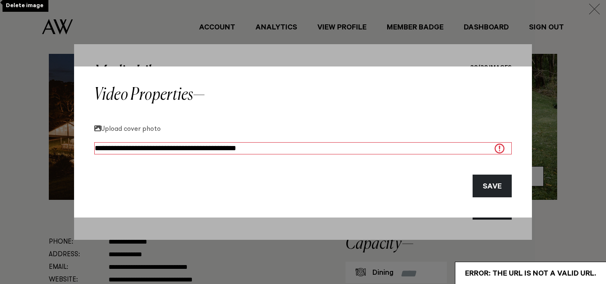
type input "**********"
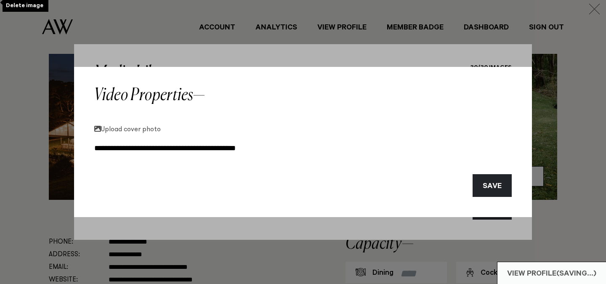
click at [121, 130] on button "Upload cover photo" at bounding box center [127, 128] width 66 height 7
type input "**********"
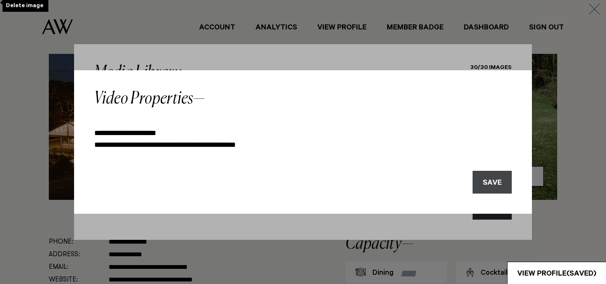
click at [491, 186] on button "SAVE" at bounding box center [491, 182] width 39 height 23
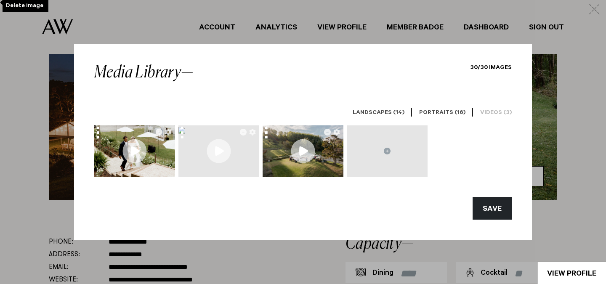
click at [247, 134] on div at bounding box center [247, 131] width 23 height 13
click at [241, 132] on icon "button" at bounding box center [243, 132] width 7 height 7
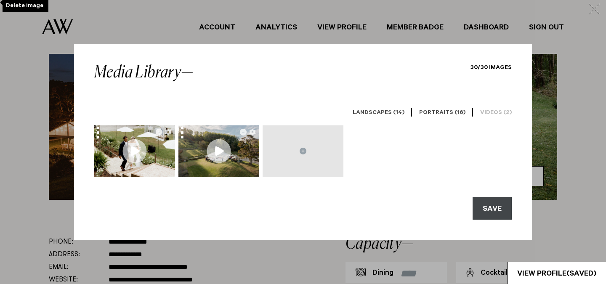
click at [502, 212] on button "SAVE" at bounding box center [491, 208] width 39 height 23
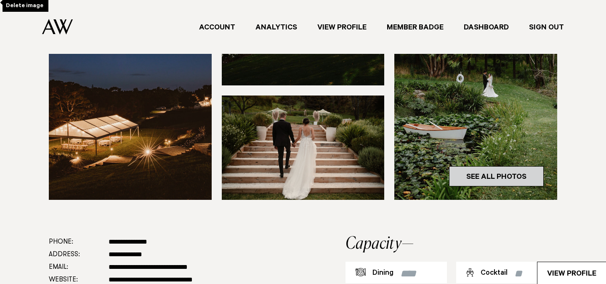
click at [501, 177] on link "See All Photos" at bounding box center [496, 176] width 95 height 20
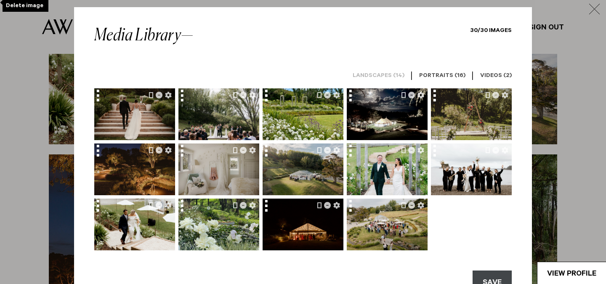
scroll to position [3, 0]
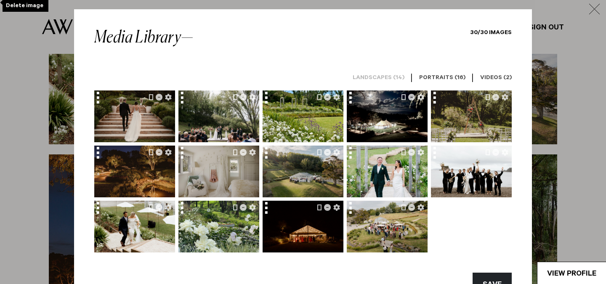
click at [495, 77] on h6 "Videos (2)" at bounding box center [496, 78] width 32 height 8
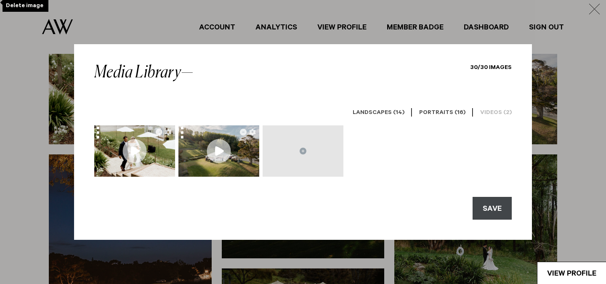
click at [486, 211] on button "SAVE" at bounding box center [491, 208] width 39 height 23
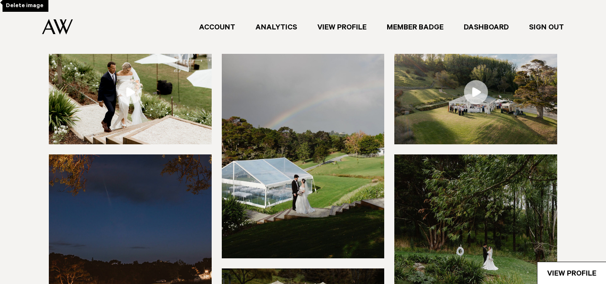
click at [486, 210] on img at bounding box center [475, 263] width 163 height 218
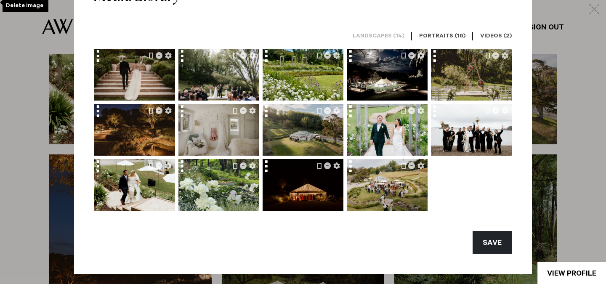
scroll to position [45, 0]
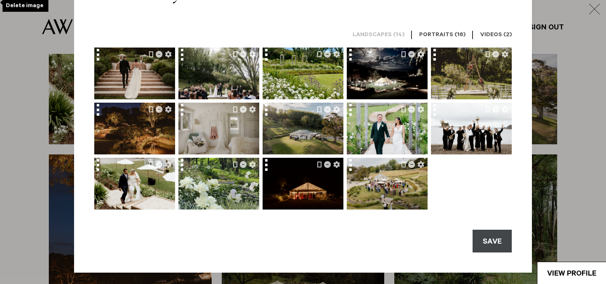
click at [487, 238] on button "SAVE" at bounding box center [491, 241] width 39 height 23
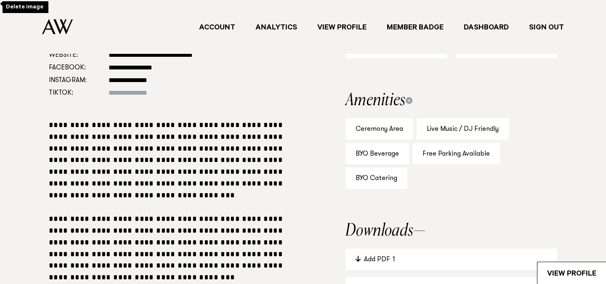
scroll to position [541, 0]
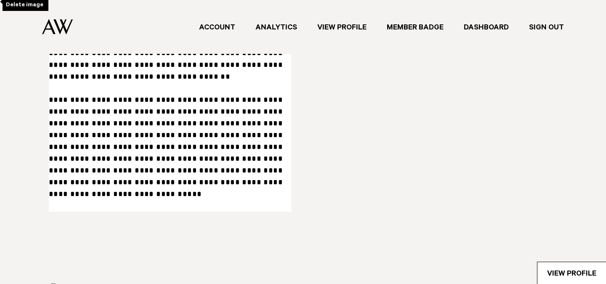
scroll to position [919, 0]
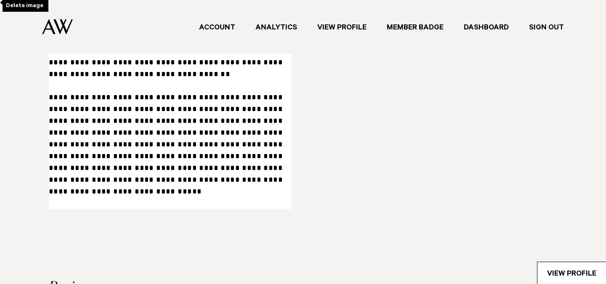
drag, startPoint x: 248, startPoint y: 190, endPoint x: 136, endPoint y: 155, distance: 117.2
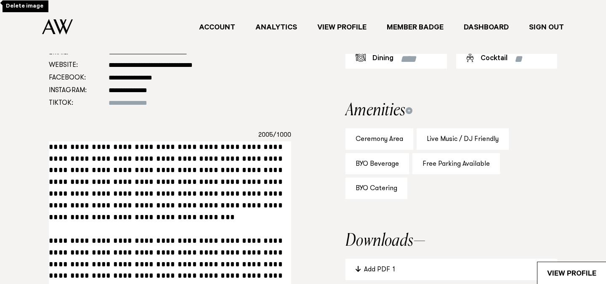
scroll to position [531, 0]
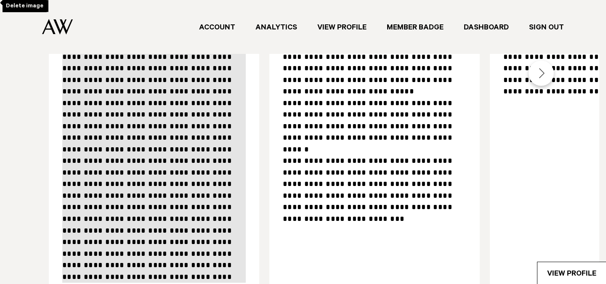
drag, startPoint x: 50, startPoint y: 146, endPoint x: 200, endPoint y: 127, distance: 150.9
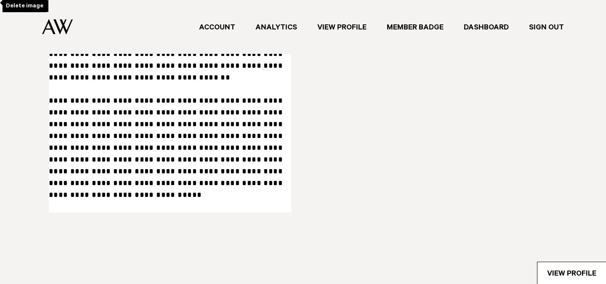
scroll to position [912, 0]
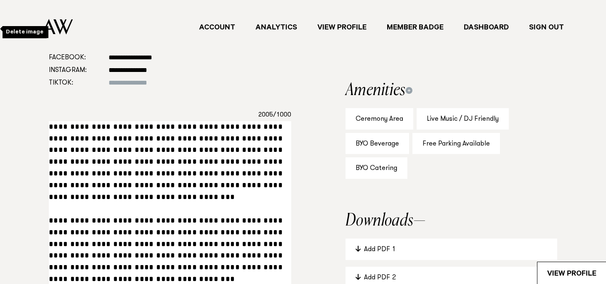
scroll to position [545, 0]
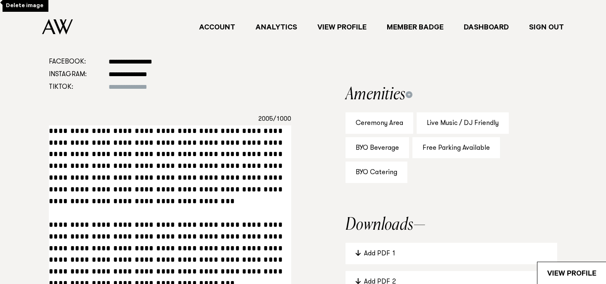
drag, startPoint x: 146, startPoint y: 152, endPoint x: 34, endPoint y: 132, distance: 113.3
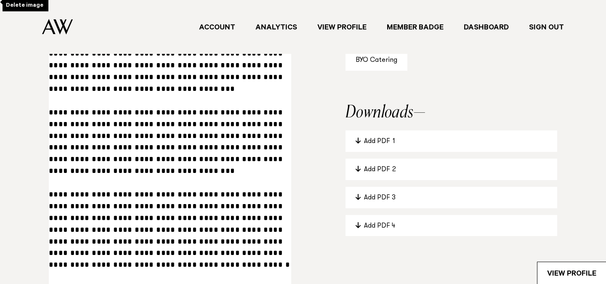
scroll to position [656, 0]
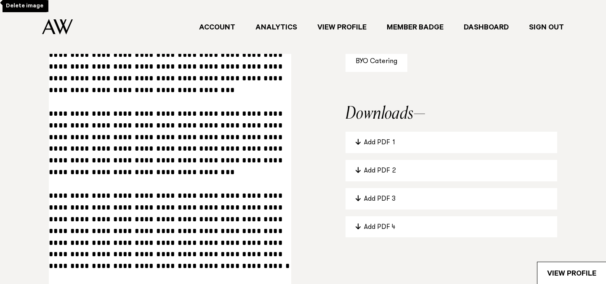
click at [75, 135] on textarea at bounding box center [170, 243] width 242 height 458
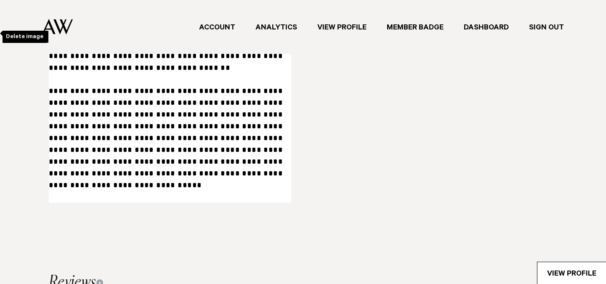
scroll to position [985, 0]
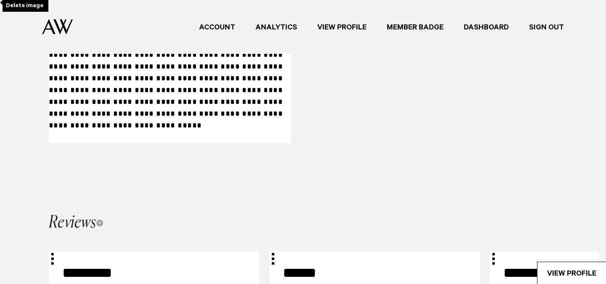
drag, startPoint x: 50, startPoint y: 90, endPoint x: 251, endPoint y: 127, distance: 204.2
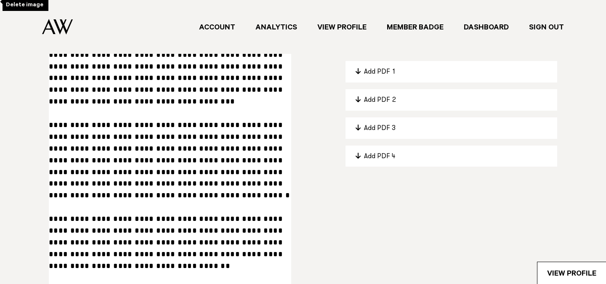
scroll to position [725, 0]
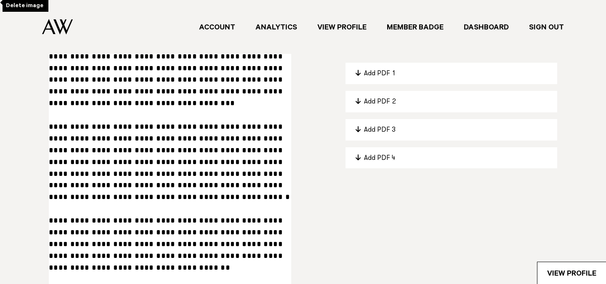
click at [197, 115] on textarea at bounding box center [170, 174] width 242 height 458
drag, startPoint x: 196, startPoint y: 115, endPoint x: 188, endPoint y: 130, distance: 17.3
click at [188, 130] on textarea at bounding box center [170, 174] width 242 height 458
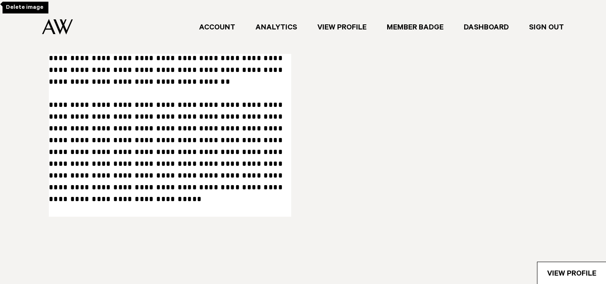
scroll to position [913, 0]
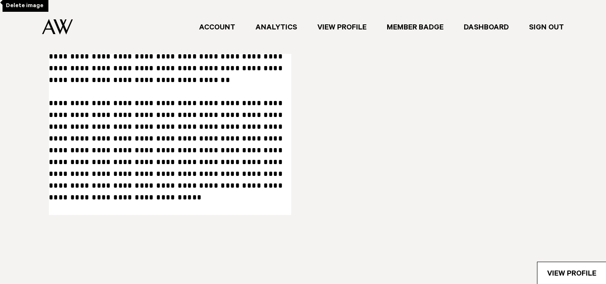
drag, startPoint x: 251, startPoint y: 196, endPoint x: 123, endPoint y: 72, distance: 178.5
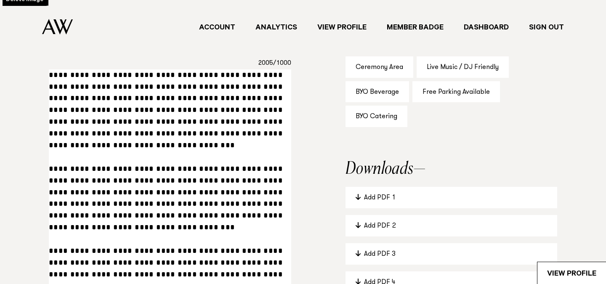
scroll to position [591, 0]
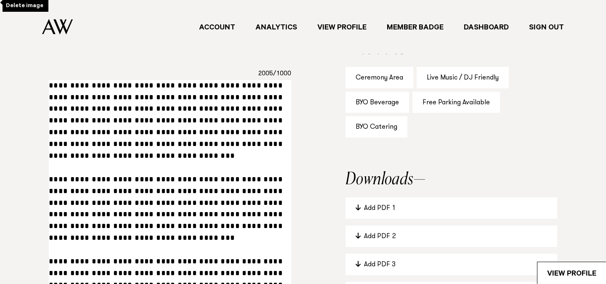
drag, startPoint x: 148, startPoint y: 150, endPoint x: 48, endPoint y: 85, distance: 119.6
click at [47, 85] on div "**********" at bounding box center [302, 267] width 579 height 614
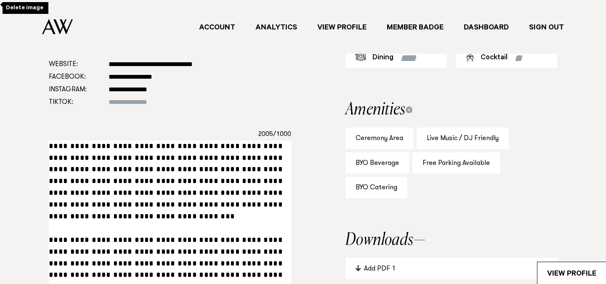
scroll to position [532, 0]
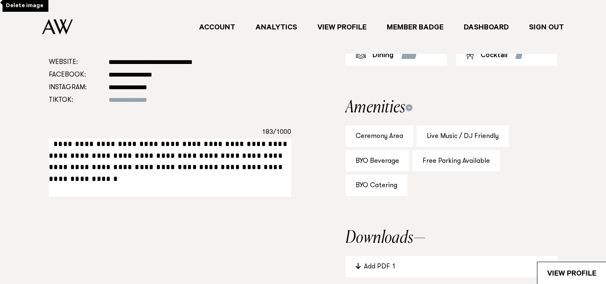
paste textarea "**********"
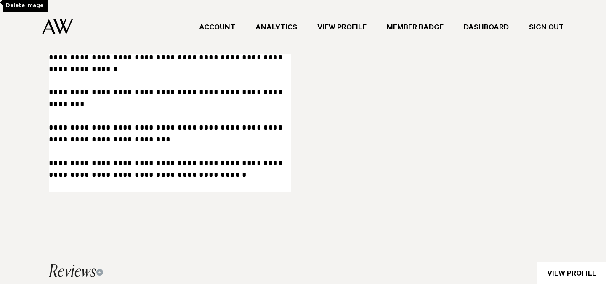
scroll to position [1685, 0]
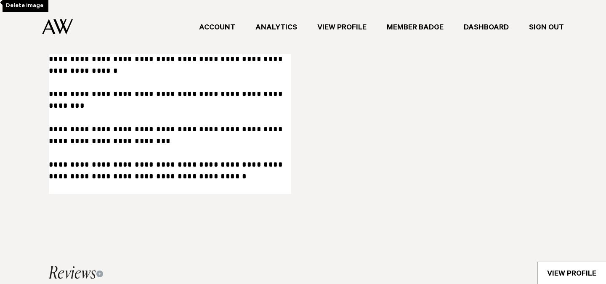
drag, startPoint x: 139, startPoint y: 105, endPoint x: 136, endPoint y: 230, distance: 125.0
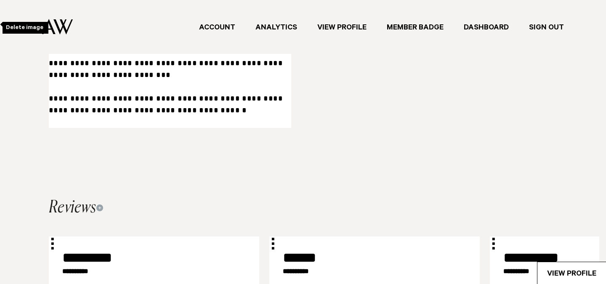
scroll to position [1789, 0]
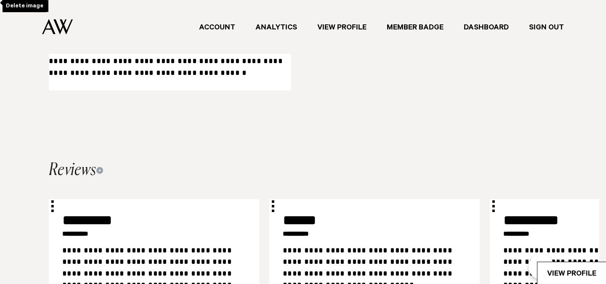
drag, startPoint x: 137, startPoint y: 178, endPoint x: 234, endPoint y: 79, distance: 138.3
type textarea "**********"
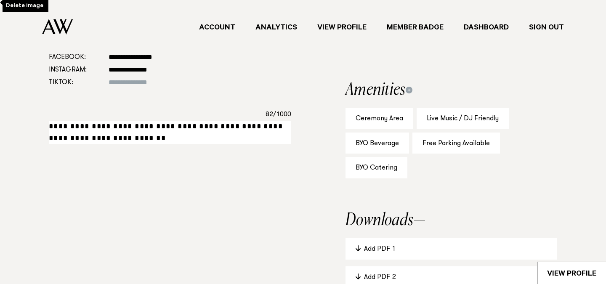
scroll to position [543, 0]
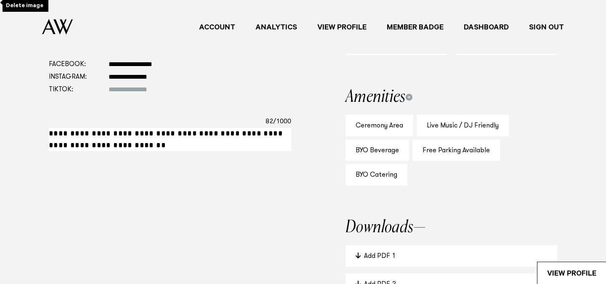
drag, startPoint x: 119, startPoint y: 146, endPoint x: 48, endPoint y: 125, distance: 73.9
click at [48, 125] on div "**********" at bounding box center [302, 180] width 579 height 344
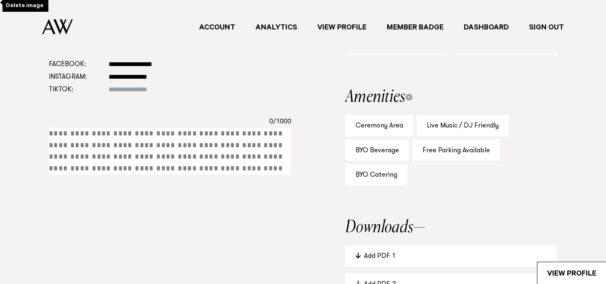
paste textarea "**********"
type textarea "**********"
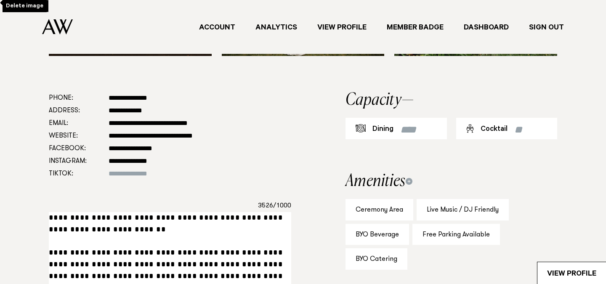
scroll to position [458, 0]
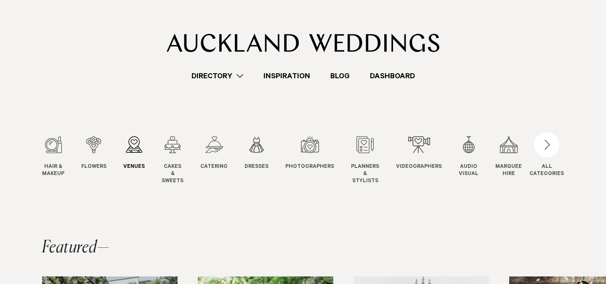
click at [133, 147] on div "3 / 12" at bounding box center [133, 144] width 21 height 17
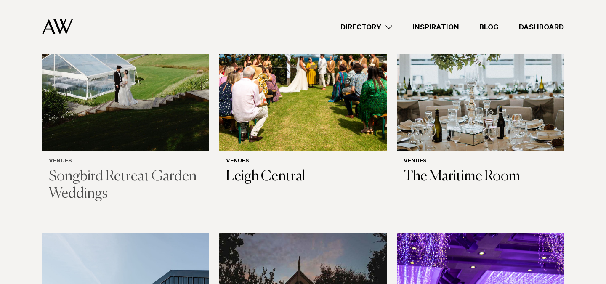
scroll to position [2793, 0]
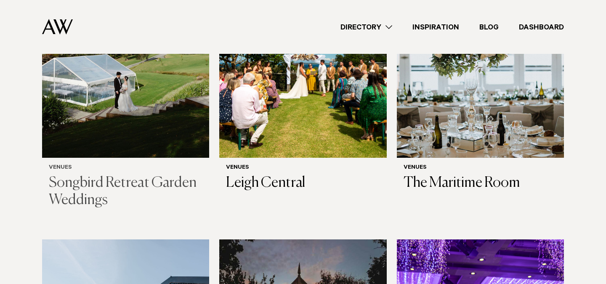
click at [134, 175] on h3 "Songbird Retreat Garden Weddings" at bounding box center [126, 192] width 154 height 34
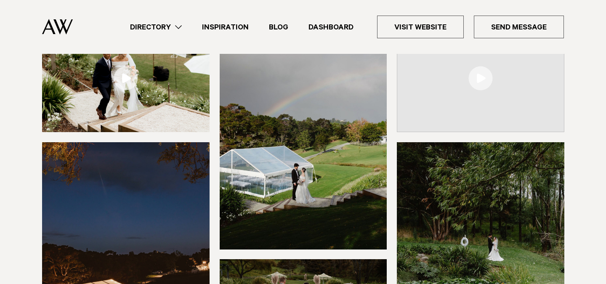
scroll to position [155, 0]
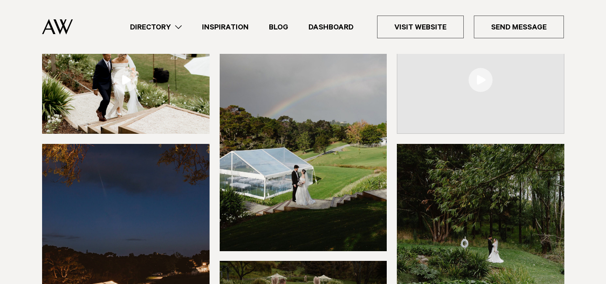
click at [479, 84] on link at bounding box center [480, 80] width 167 height 107
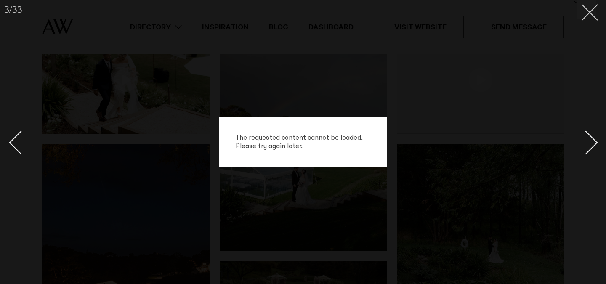
click at [592, 9] on line at bounding box center [590, 13] width 16 height 16
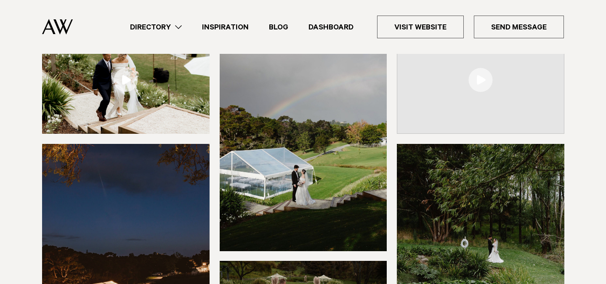
click at [429, 77] on img at bounding box center [480, 80] width 167 height 107
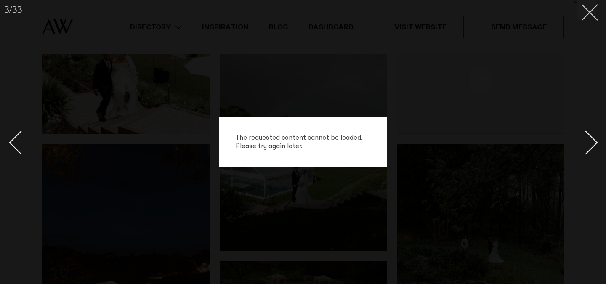
click at [590, 14] on button at bounding box center [586, 9] width 19 height 19
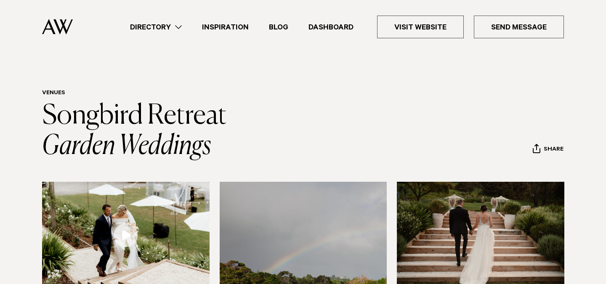
scroll to position [155, 0]
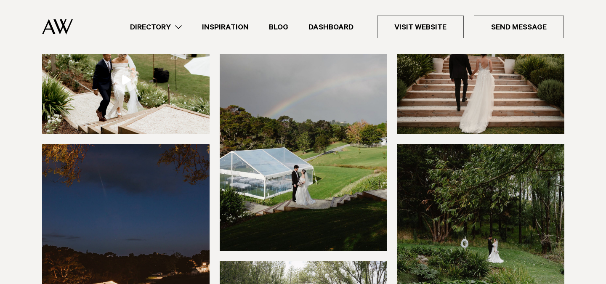
click at [179, 92] on img at bounding box center [125, 80] width 167 height 107
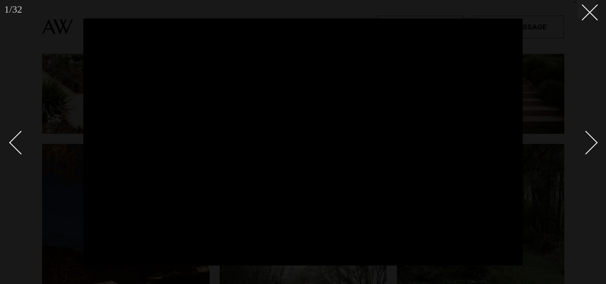
click at [591, 141] on div "Next slide" at bounding box center [586, 142] width 24 height 24
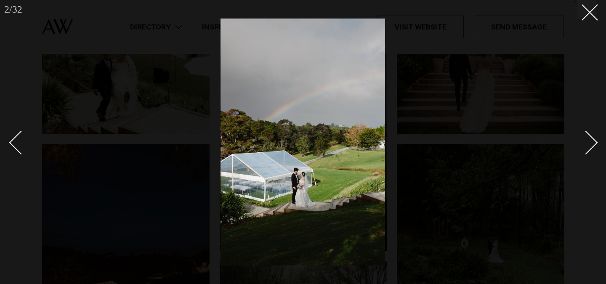
click at [599, 140] on div at bounding box center [303, 142] width 606 height 284
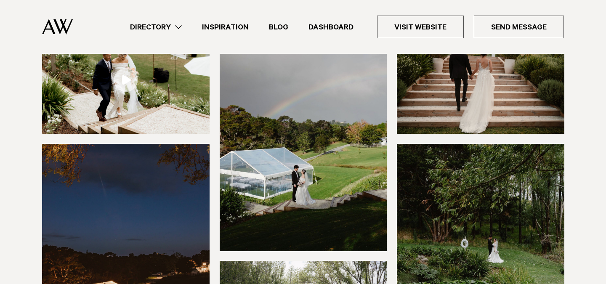
click at [599, 140] on div at bounding box center [303, 198] width 592 height 342
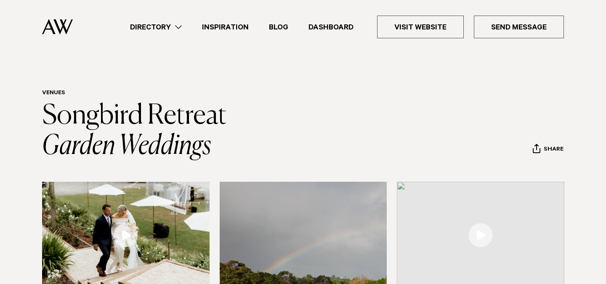
click at [479, 234] on link at bounding box center [480, 235] width 167 height 107
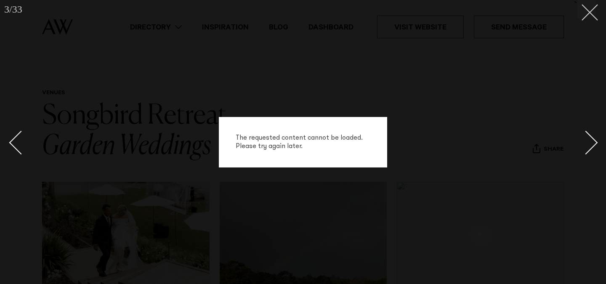
click at [583, 15] on button at bounding box center [586, 9] width 19 height 19
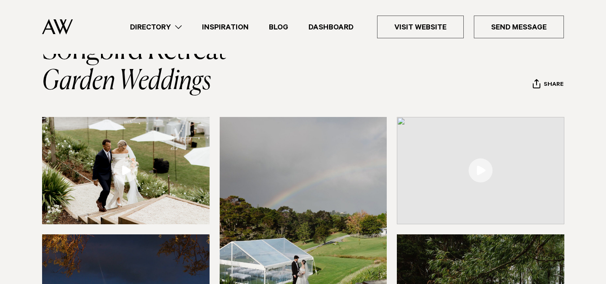
scroll to position [67, 0]
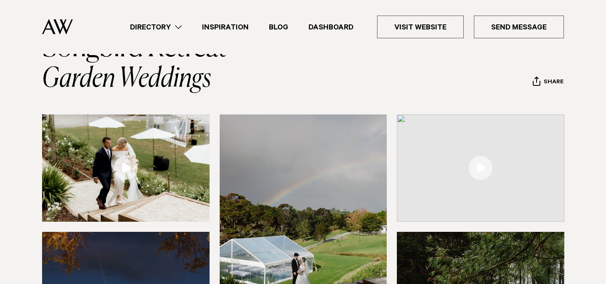
click at [479, 169] on link at bounding box center [480, 167] width 167 height 107
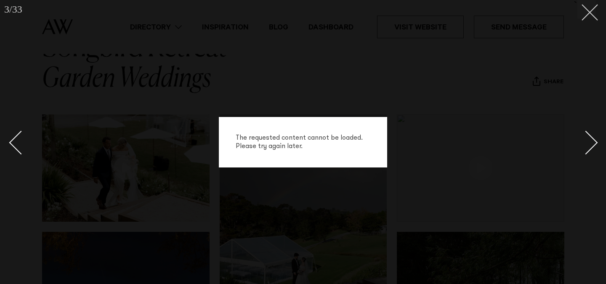
click at [586, 14] on icon at bounding box center [586, 9] width 10 height 10
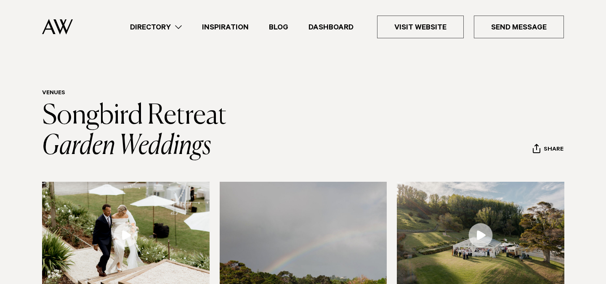
scroll to position [67, 0]
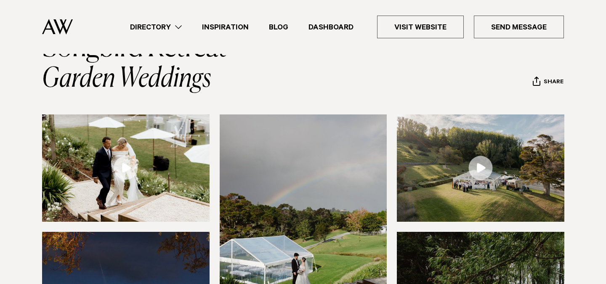
click at [480, 170] on link at bounding box center [480, 167] width 167 height 107
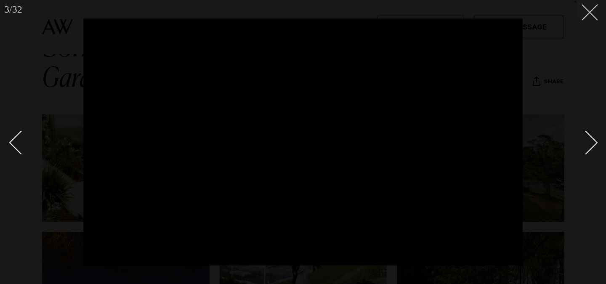
click at [587, 11] on line at bounding box center [590, 13] width 16 height 16
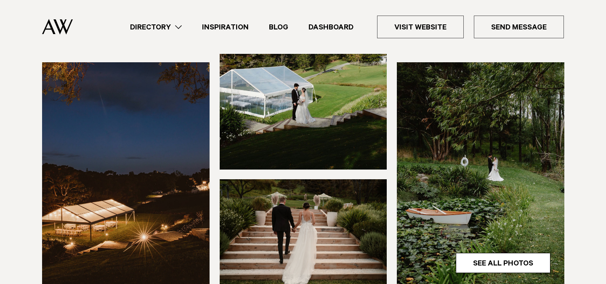
scroll to position [237, 0]
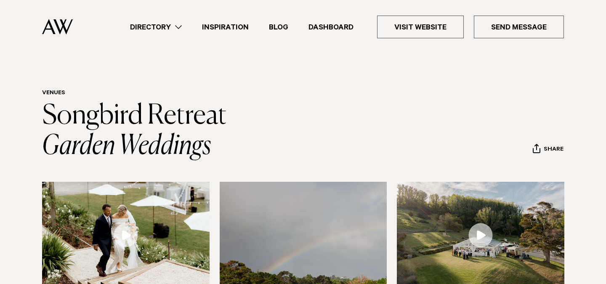
scroll to position [237, 0]
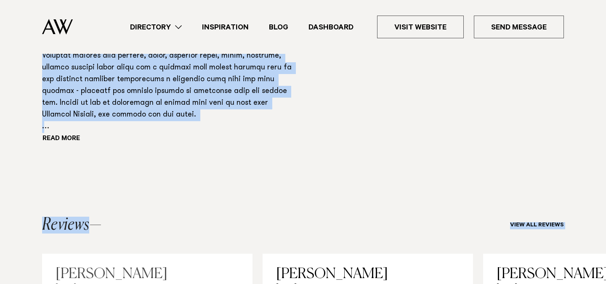
scroll to position [795, 0]
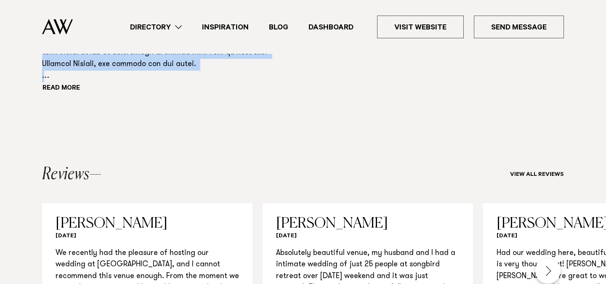
drag, startPoint x: 42, startPoint y: 60, endPoint x: 94, endPoint y: 97, distance: 63.0
click at [72, 88] on button "Read more" at bounding box center [80, 88] width 76 height 13
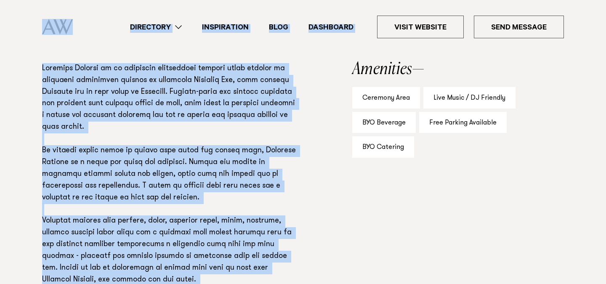
scroll to position [480, 0]
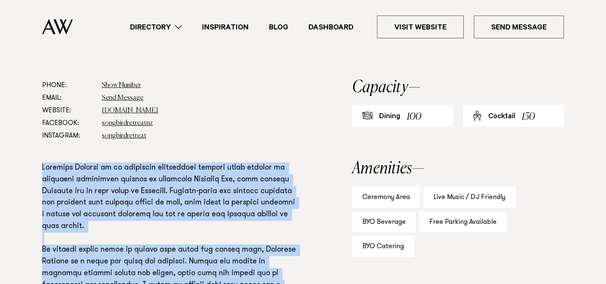
drag, startPoint x: 163, startPoint y: 103, endPoint x: 36, endPoint y: 162, distance: 139.7
copy p "Songbird Retreat is an exclusive destination wedding venue nestled in extensive…"
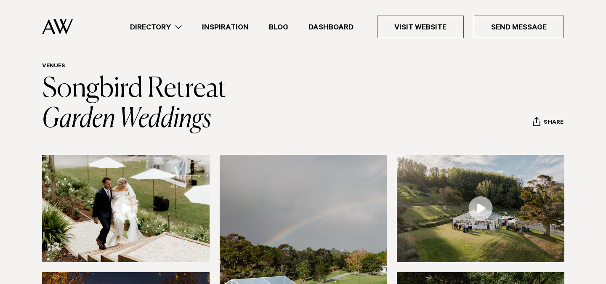
scroll to position [0, 0]
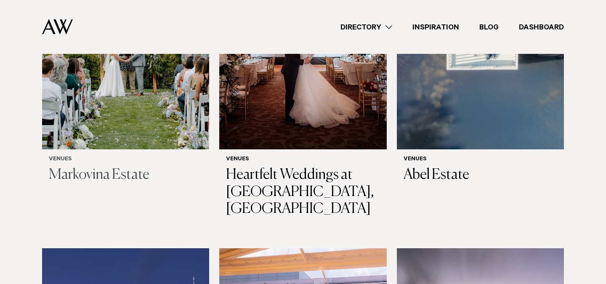
scroll to position [968, 0]
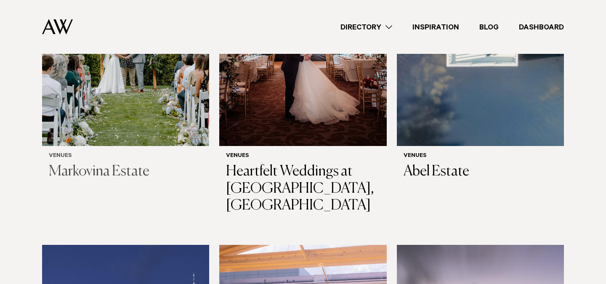
click at [94, 174] on h3 "Markovina Estate" at bounding box center [126, 171] width 154 height 17
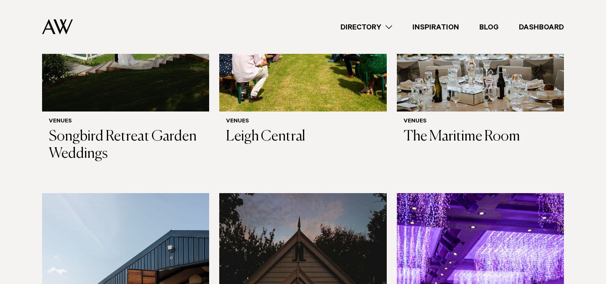
scroll to position [2802, 0]
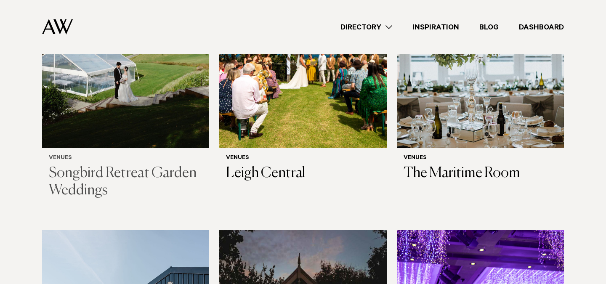
click at [93, 165] on h3 "Songbird Retreat Garden Weddings" at bounding box center [126, 182] width 154 height 34
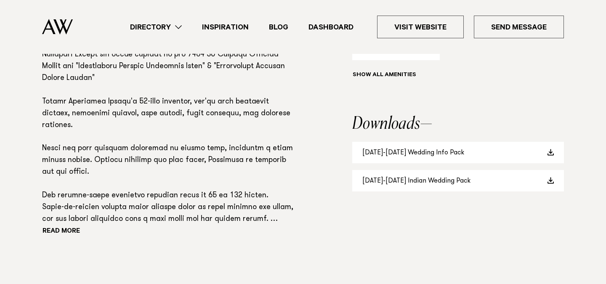
scroll to position [650, 0]
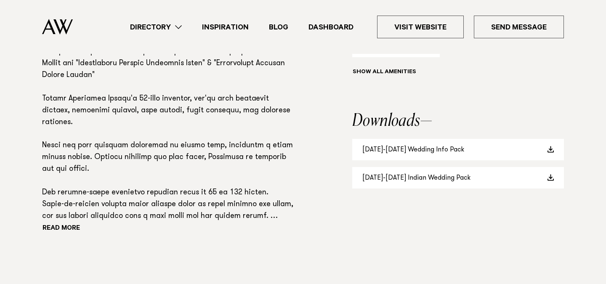
click at [51, 223] on div "Read more" at bounding box center [170, 111] width 256 height 247
click at [53, 226] on button "Read more" at bounding box center [80, 229] width 76 height 13
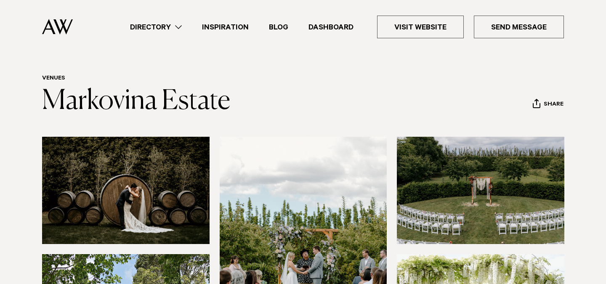
scroll to position [0, 0]
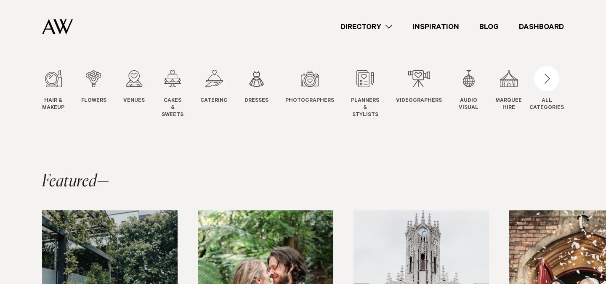
scroll to position [94, 0]
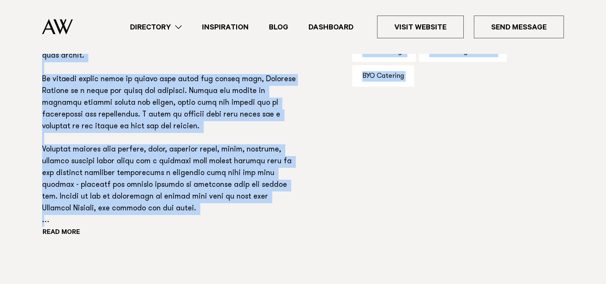
scroll to position [818, 0]
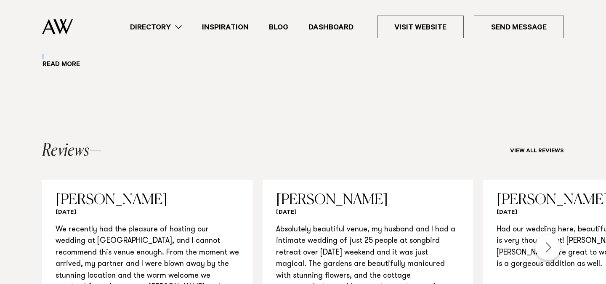
drag, startPoint x: 42, startPoint y: 74, endPoint x: 88, endPoint y: 60, distance: 47.6
click at [73, 62] on button "Read more" at bounding box center [80, 65] width 76 height 13
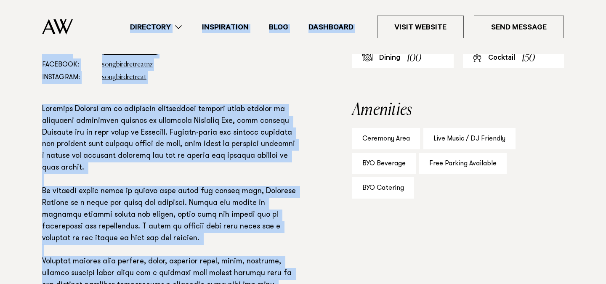
scroll to position [517, 0]
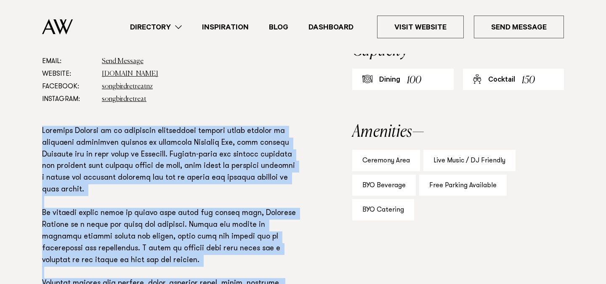
drag, startPoint x: 167, startPoint y: 100, endPoint x: 37, endPoint y: 123, distance: 131.2
copy p "Songbird Retreat is an exclusive destination wedding venue nestled in extensive…"
